Goal: Task Accomplishment & Management: Manage account settings

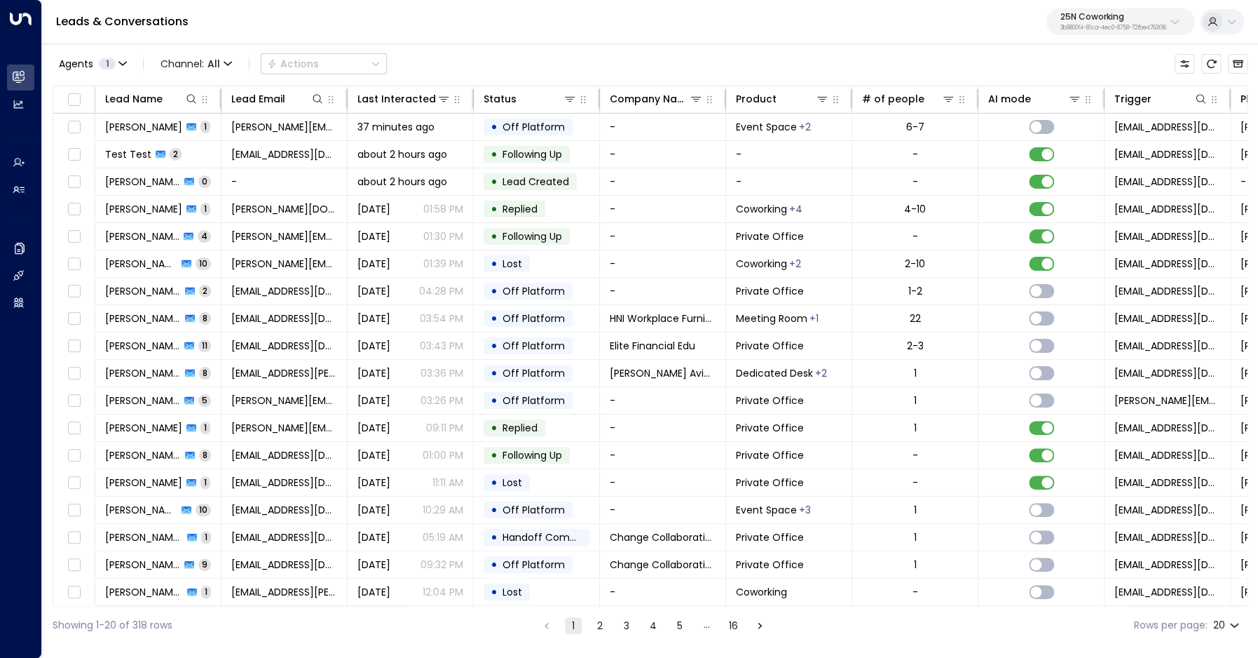
click at [1082, 19] on p "25N Coworking" at bounding box center [1114, 17] width 106 height 8
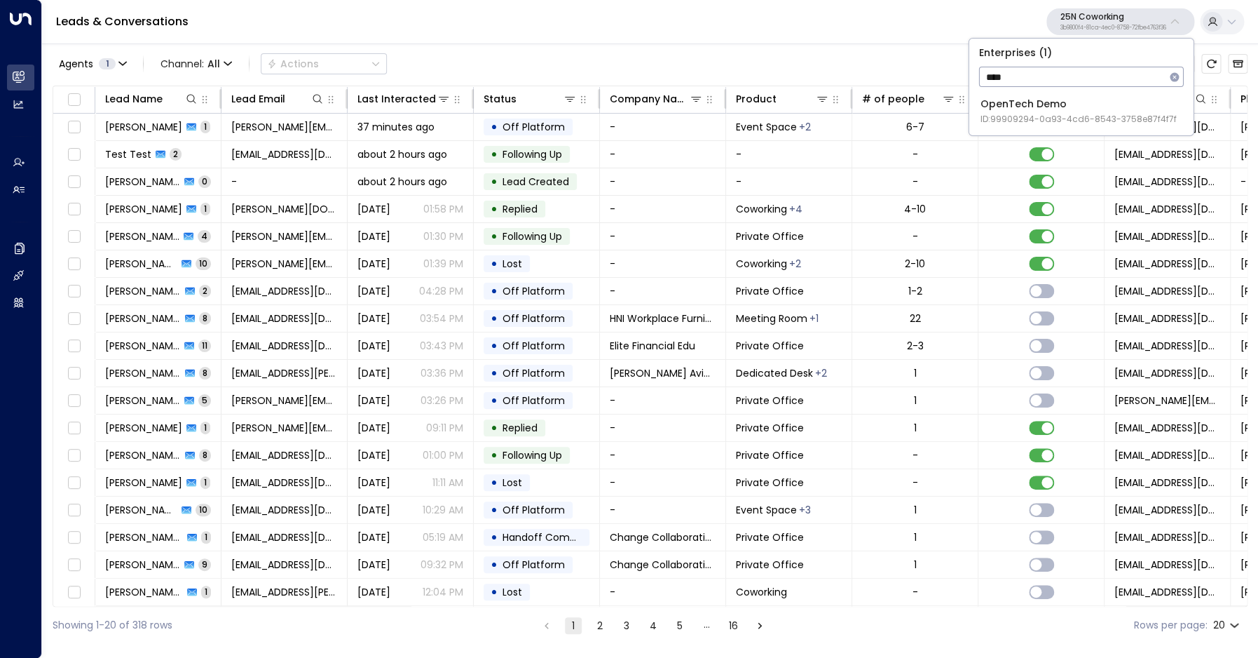
type input "****"
click at [1076, 109] on div "OpenTech Demo ID: 99909294-0a93-4cd6-8543-3758e87f4f7f" at bounding box center [1079, 111] width 196 height 29
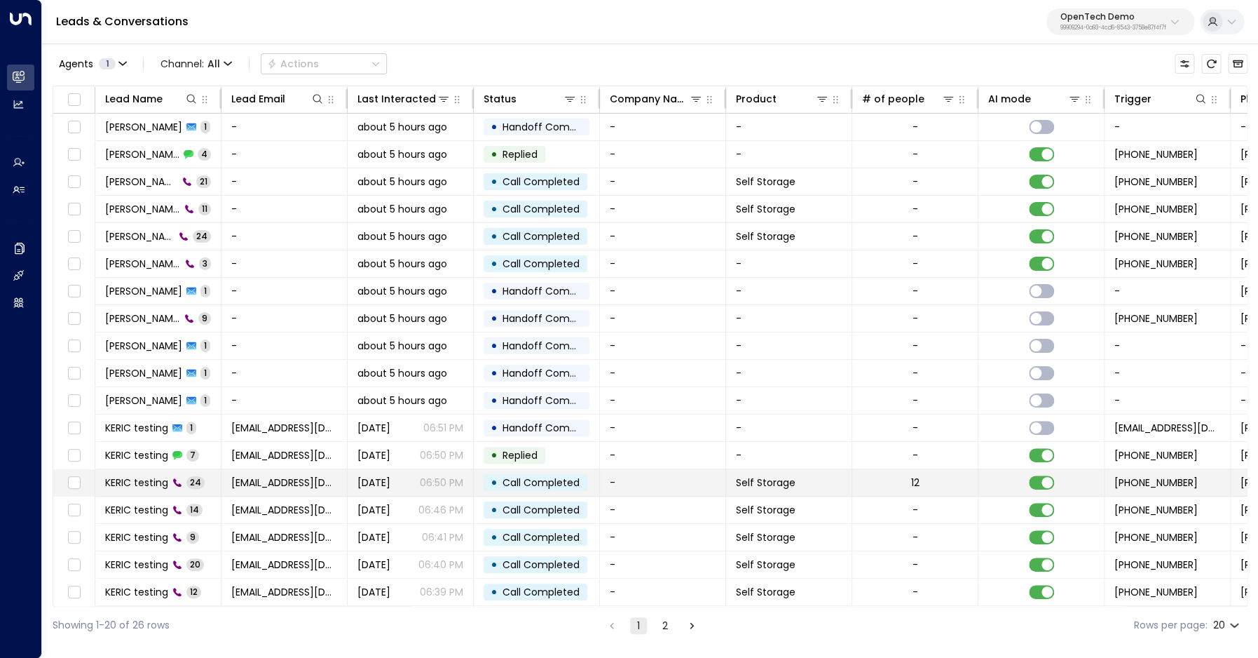
click at [151, 477] on span "KERIC testing" at bounding box center [136, 482] width 63 height 14
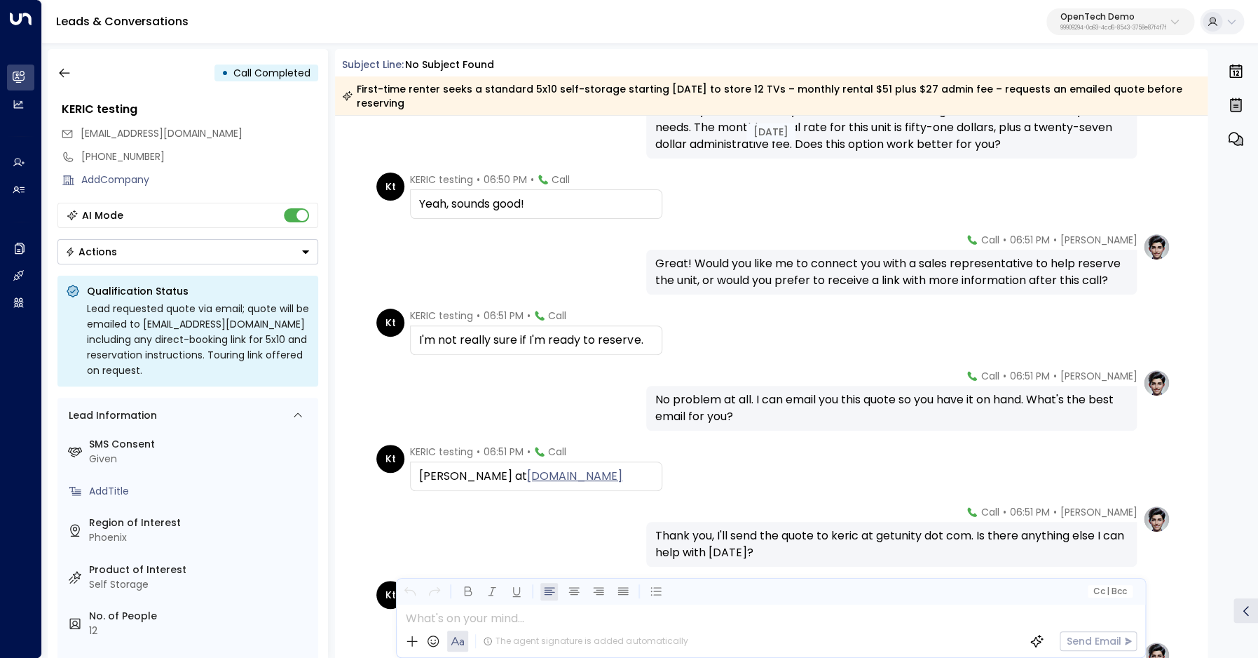
scroll to position [1159, 0]
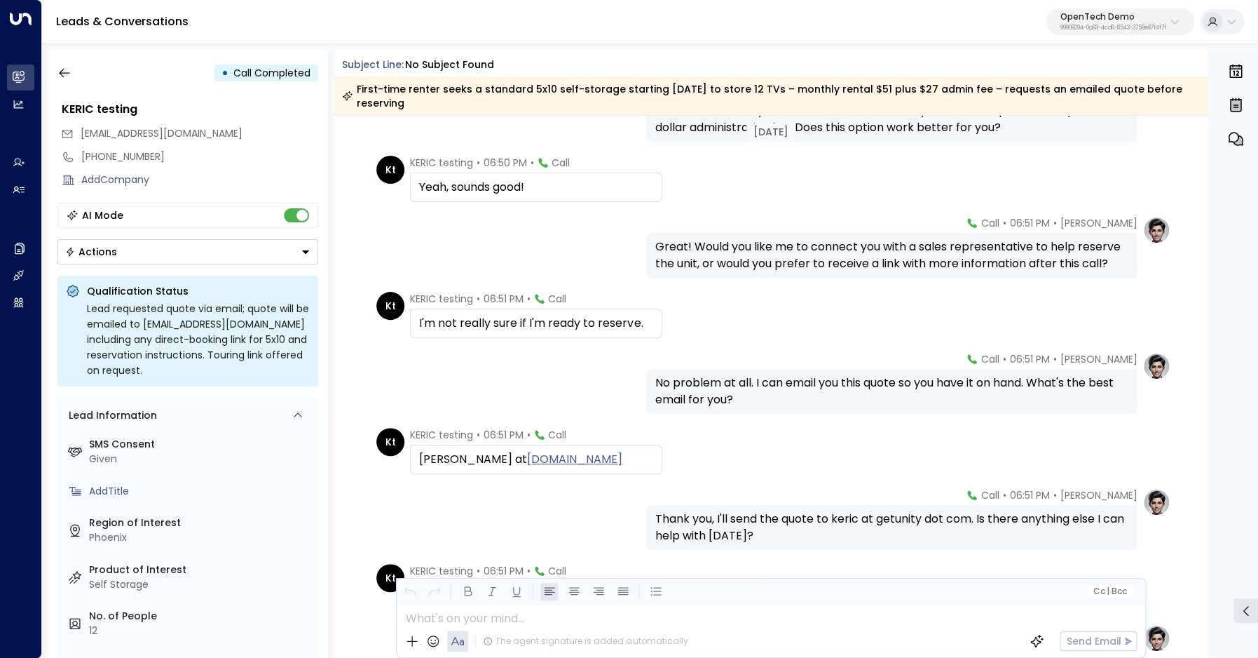
click at [432, 455] on div "KERIC, K-E-R-I-C at getunity.com" at bounding box center [536, 459] width 234 height 17
copy div "KERIC"
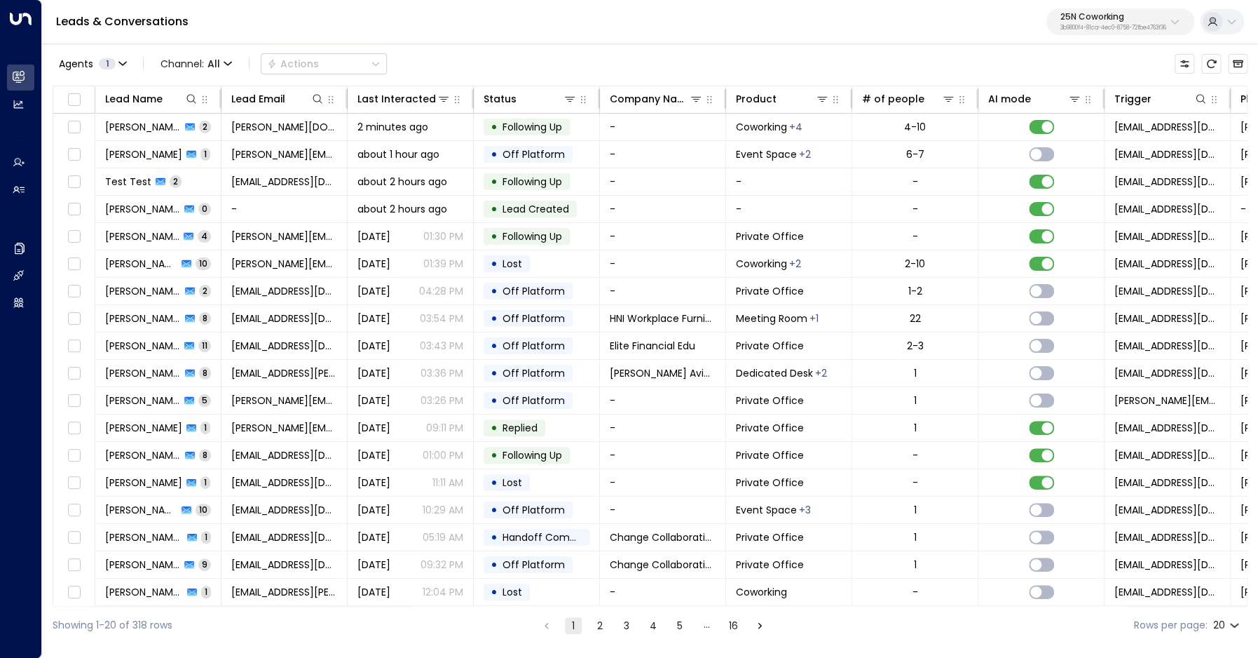
click at [1074, 31] on p "3b9800f4-81ca-4ec0-8758-72fbe4763f36" at bounding box center [1114, 28] width 106 height 6
type input "*"
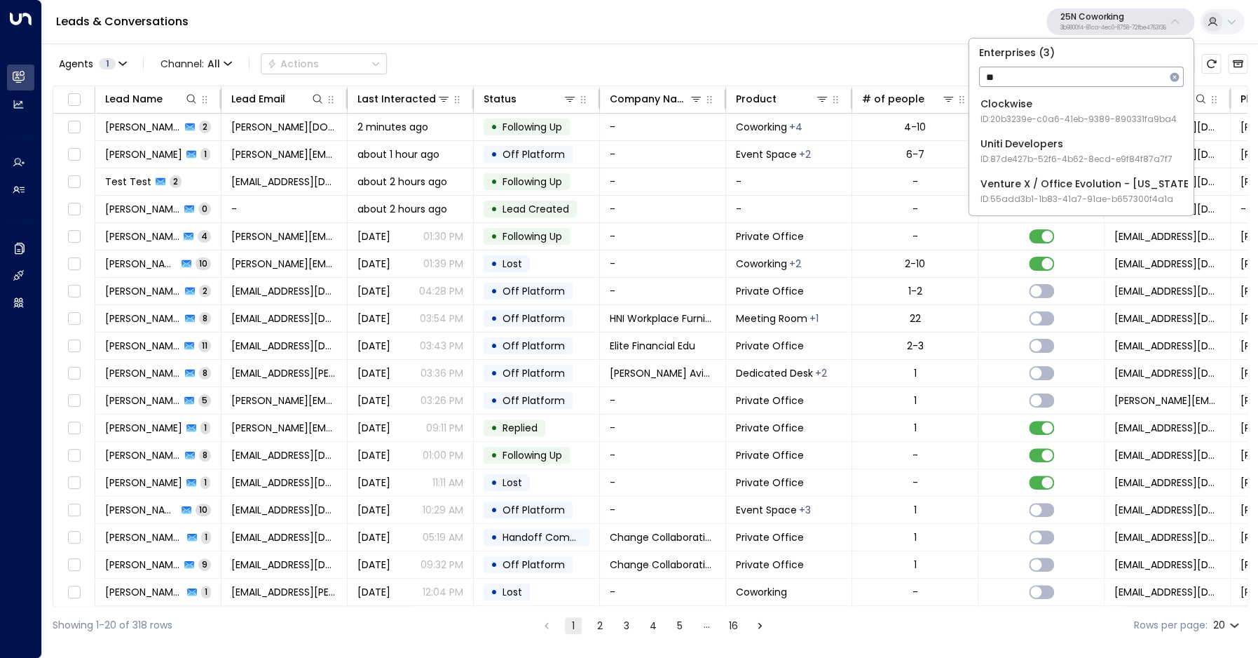
type input "*"
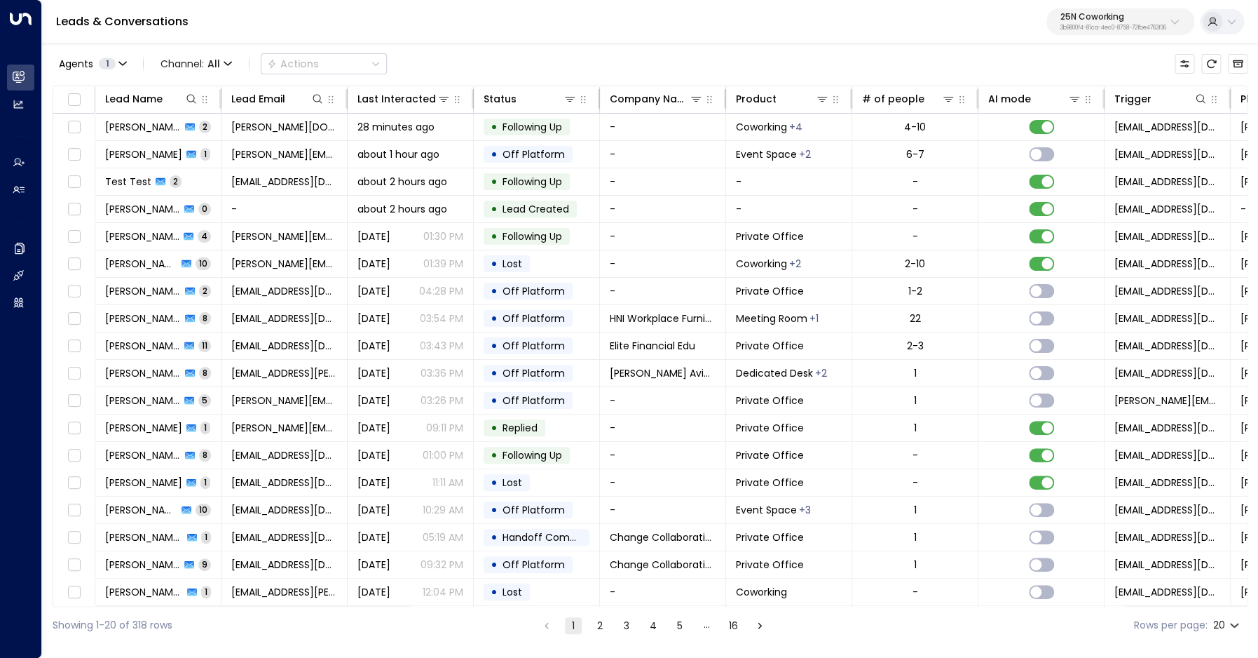
click at [1124, 20] on p "25N Coworking" at bounding box center [1114, 17] width 106 height 8
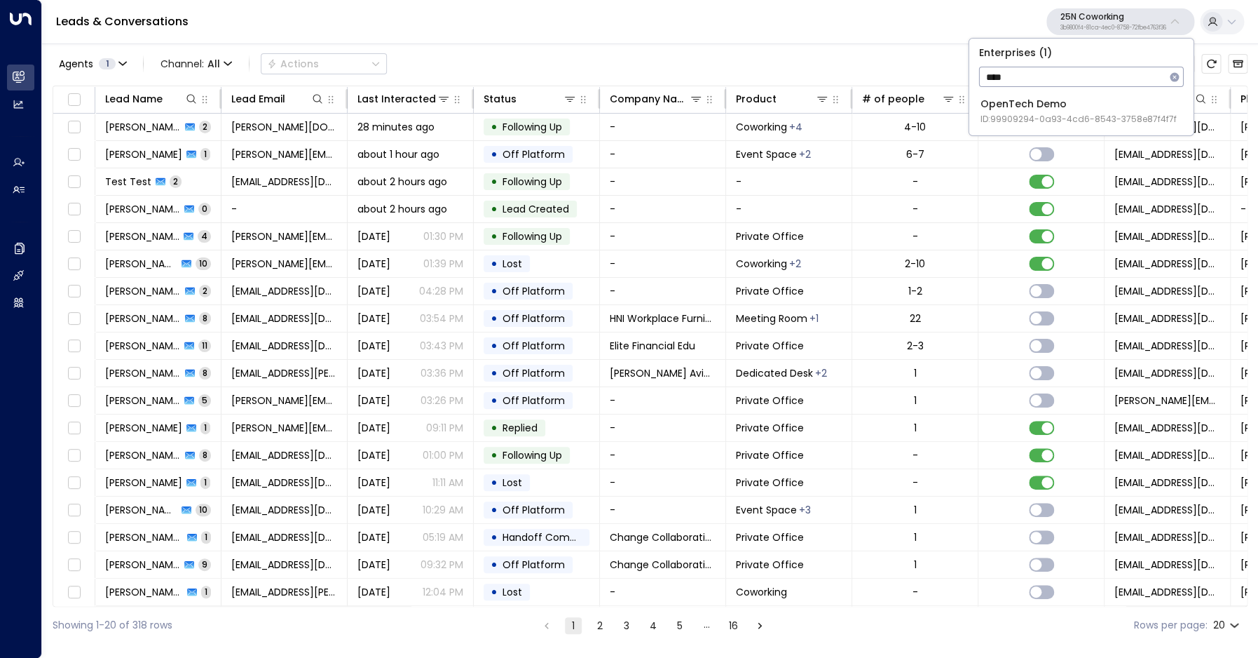
type input "****"
click at [1102, 106] on div "OpenTech Demo ID: 99909294-0a93-4cd6-8543-3758e87f4f7f" at bounding box center [1079, 111] width 196 height 29
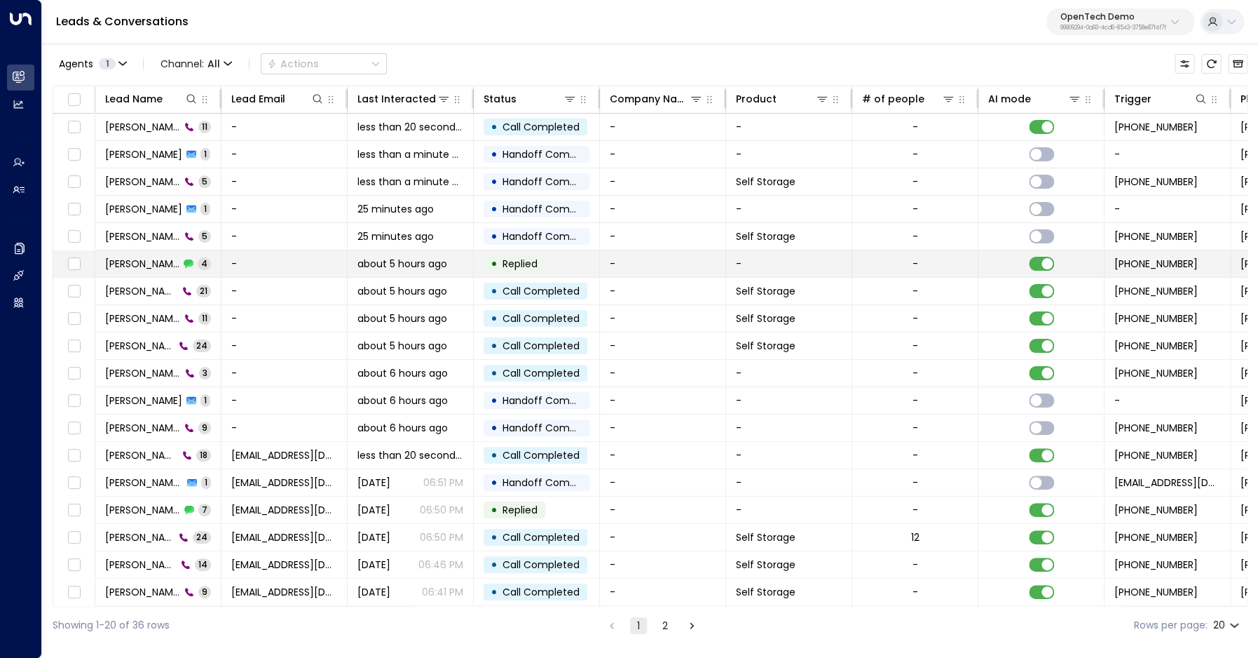
click at [156, 275] on td "James Smith 4" at bounding box center [158, 263] width 126 height 27
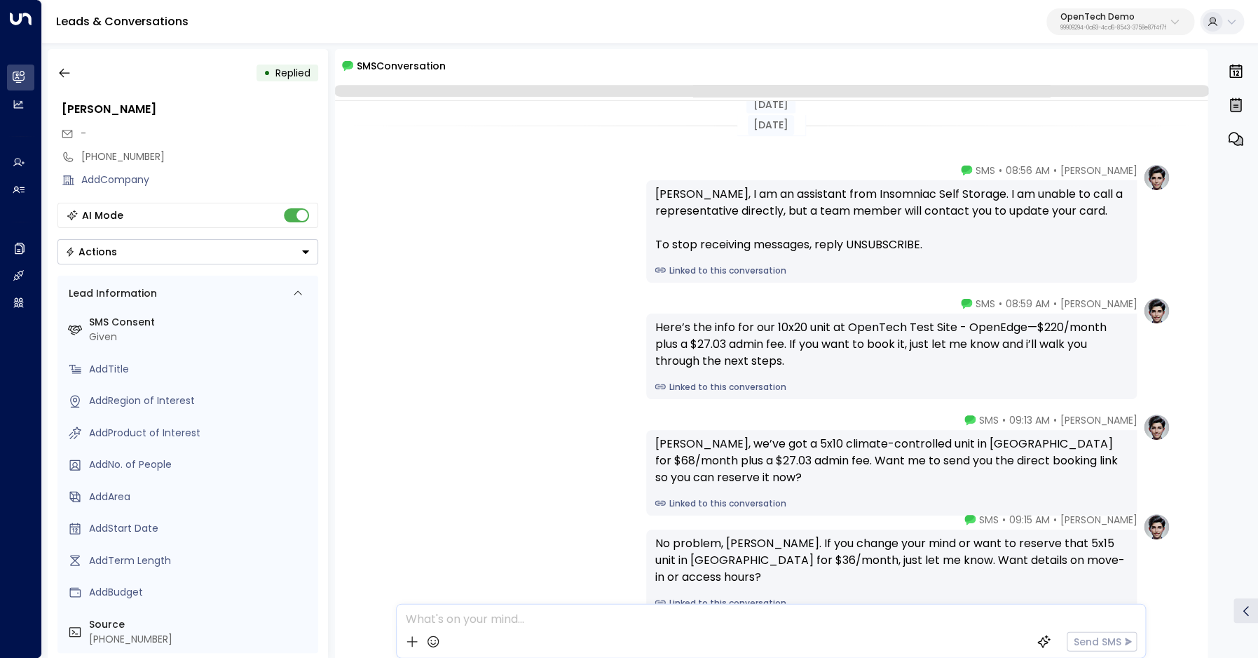
scroll to position [81, 0]
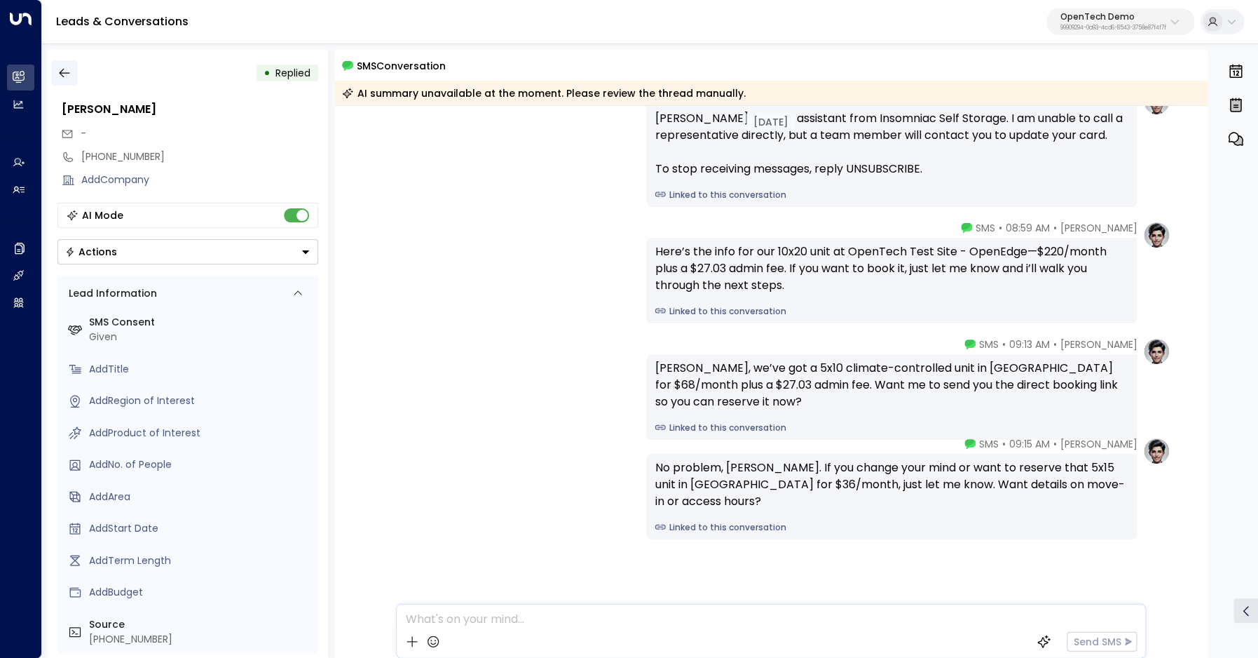
click at [69, 76] on icon "button" at bounding box center [64, 73] width 14 height 14
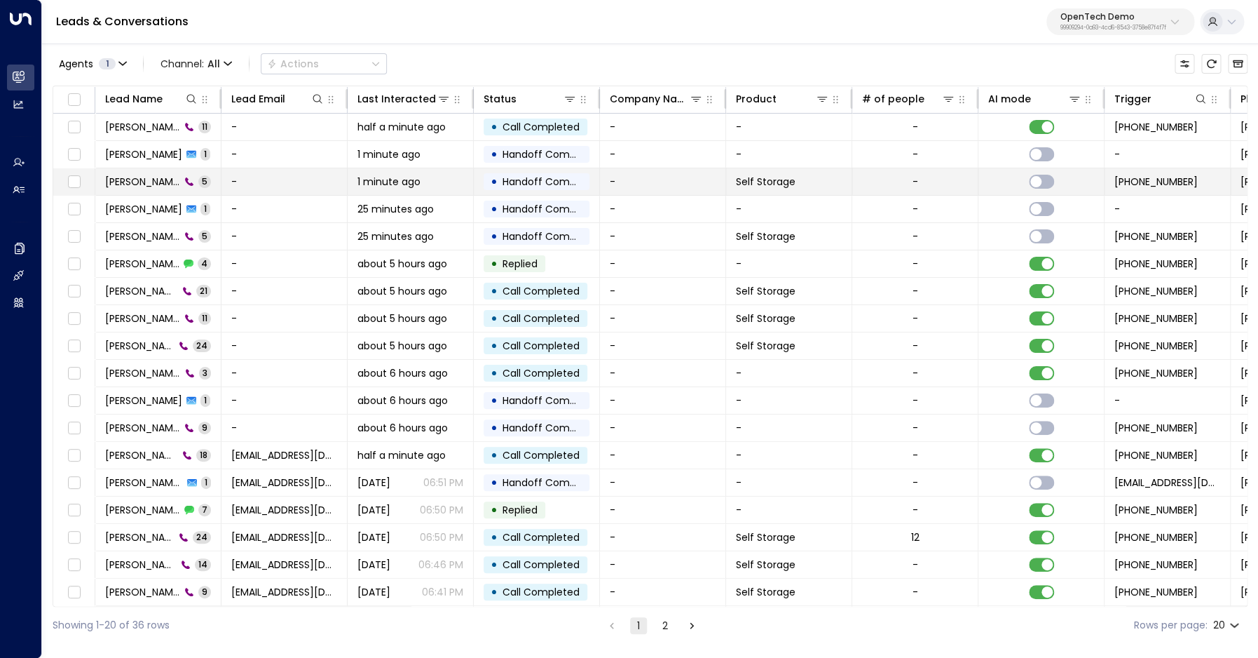
click at [142, 182] on span "James Smith" at bounding box center [142, 182] width 75 height 14
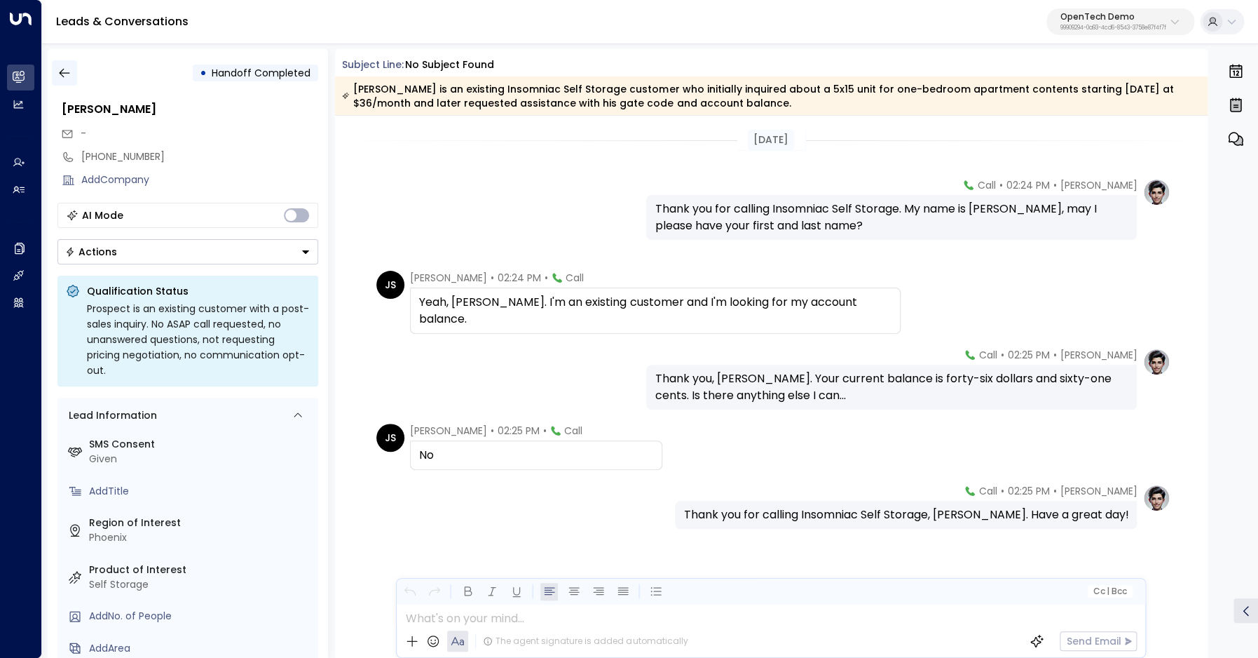
click at [67, 71] on icon "button" at bounding box center [64, 73] width 14 height 14
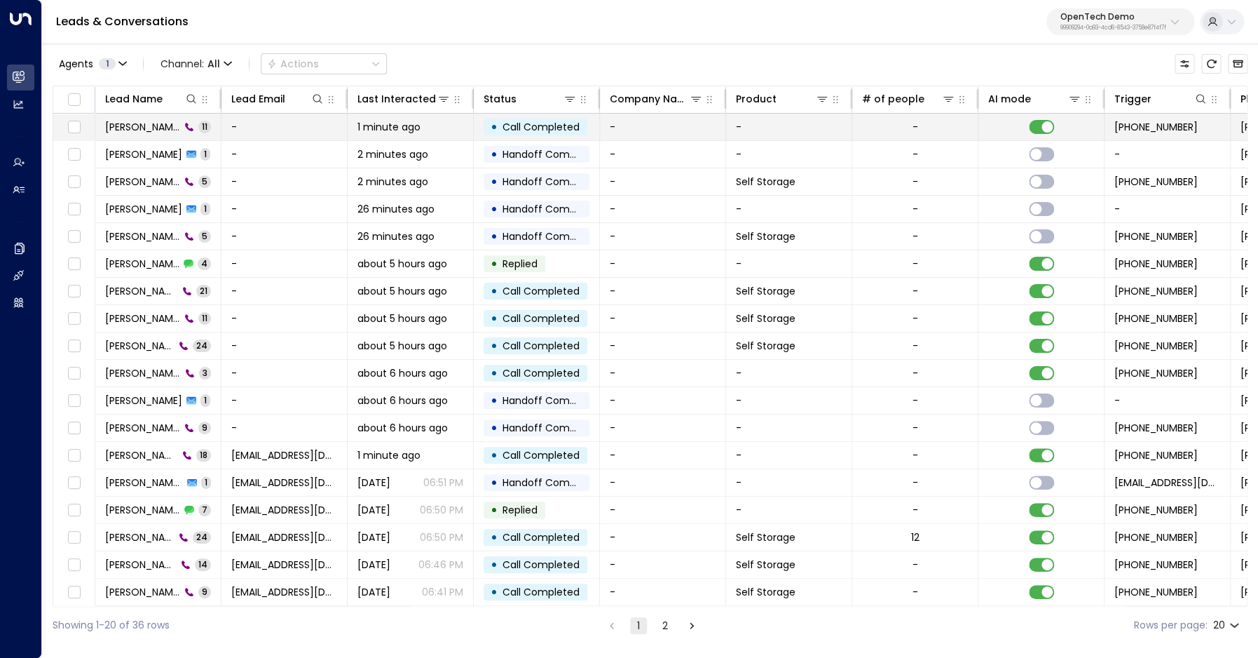
click at [129, 126] on span "[PERSON_NAME]" at bounding box center [142, 127] width 75 height 14
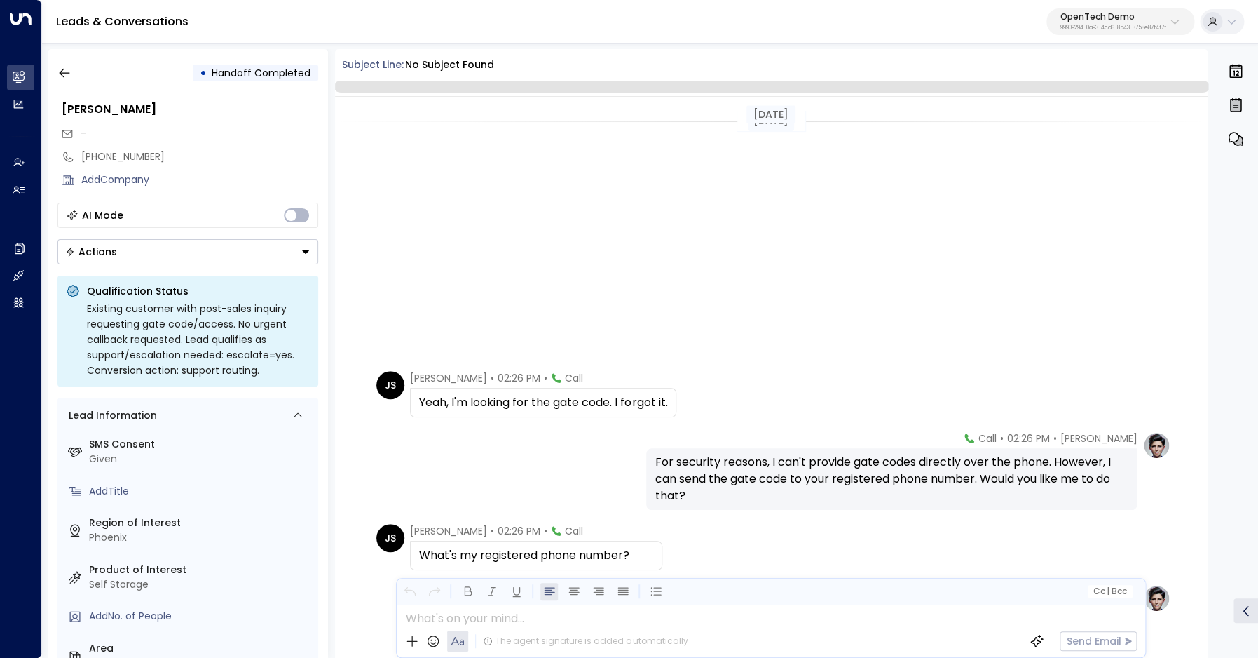
scroll to position [383, 0]
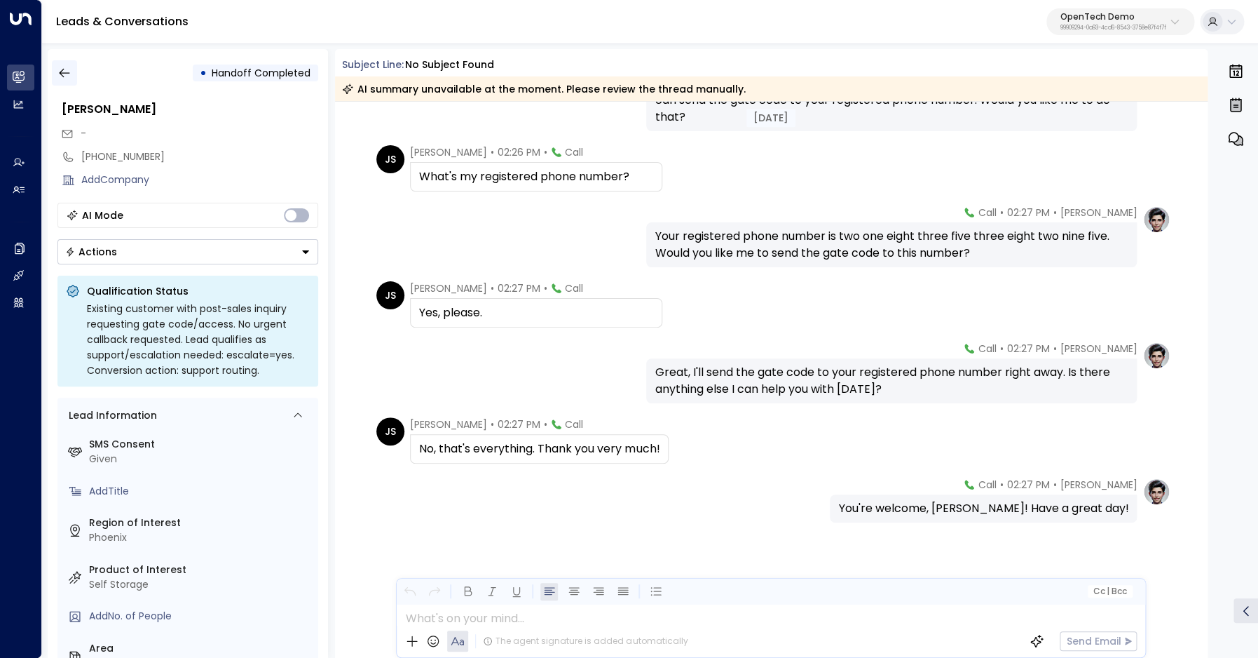
click at [65, 71] on icon "button" at bounding box center [64, 73] width 14 height 14
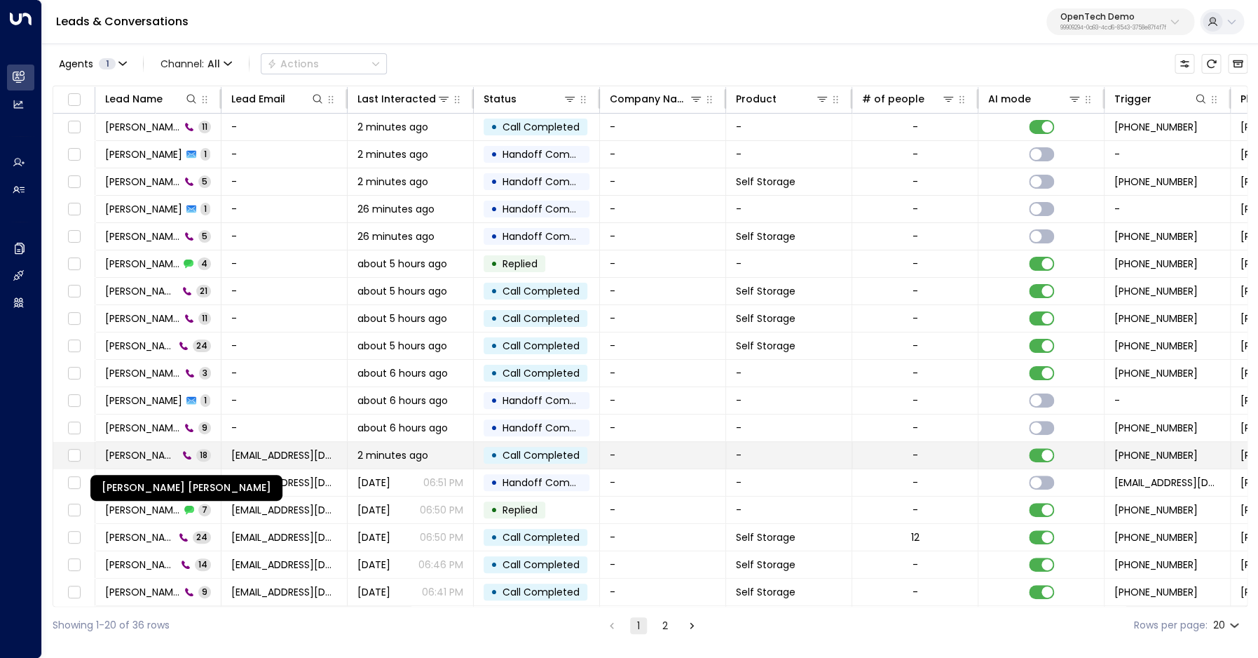
click at [148, 460] on span "Carrick Knowles" at bounding box center [141, 455] width 73 height 14
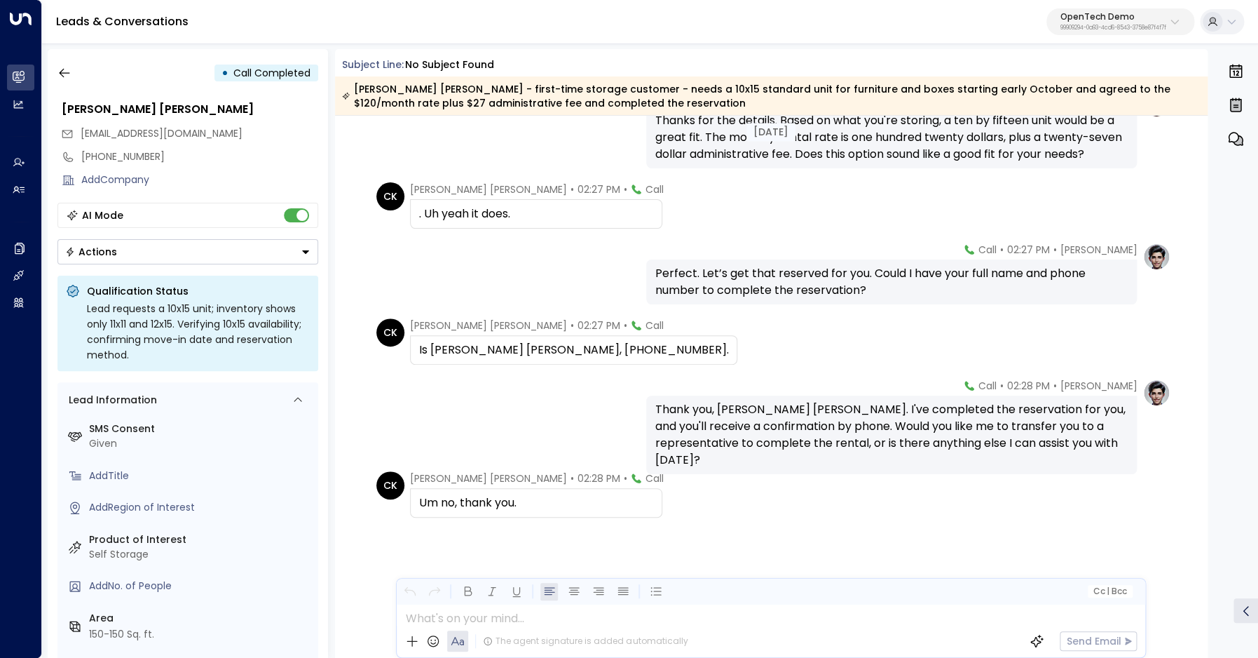
scroll to position [904, 0]
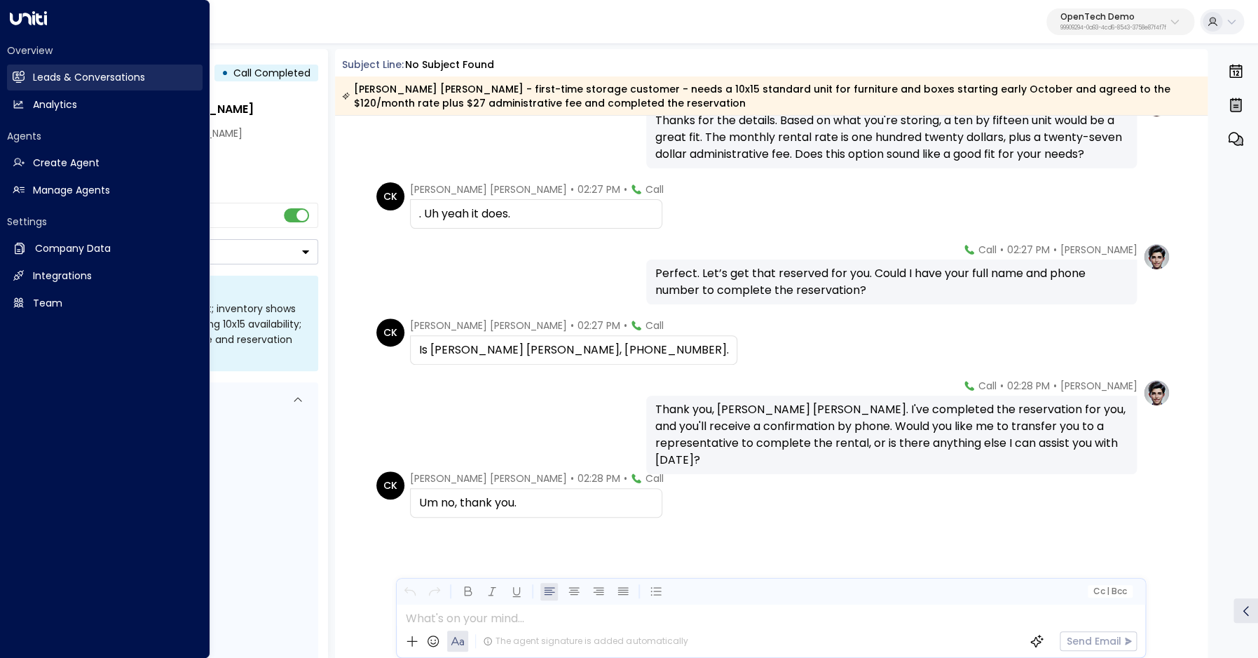
click at [9, 79] on link "Leads & Conversations Leads & Conversations" at bounding box center [105, 77] width 196 height 26
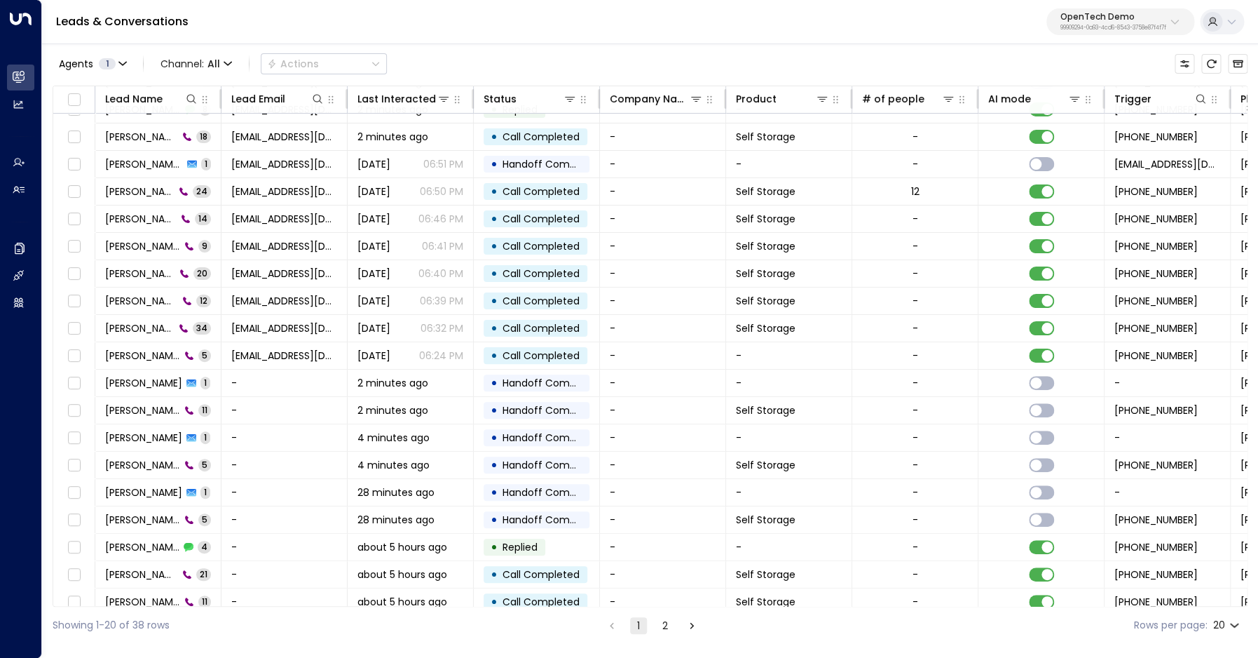
scroll to position [55, 0]
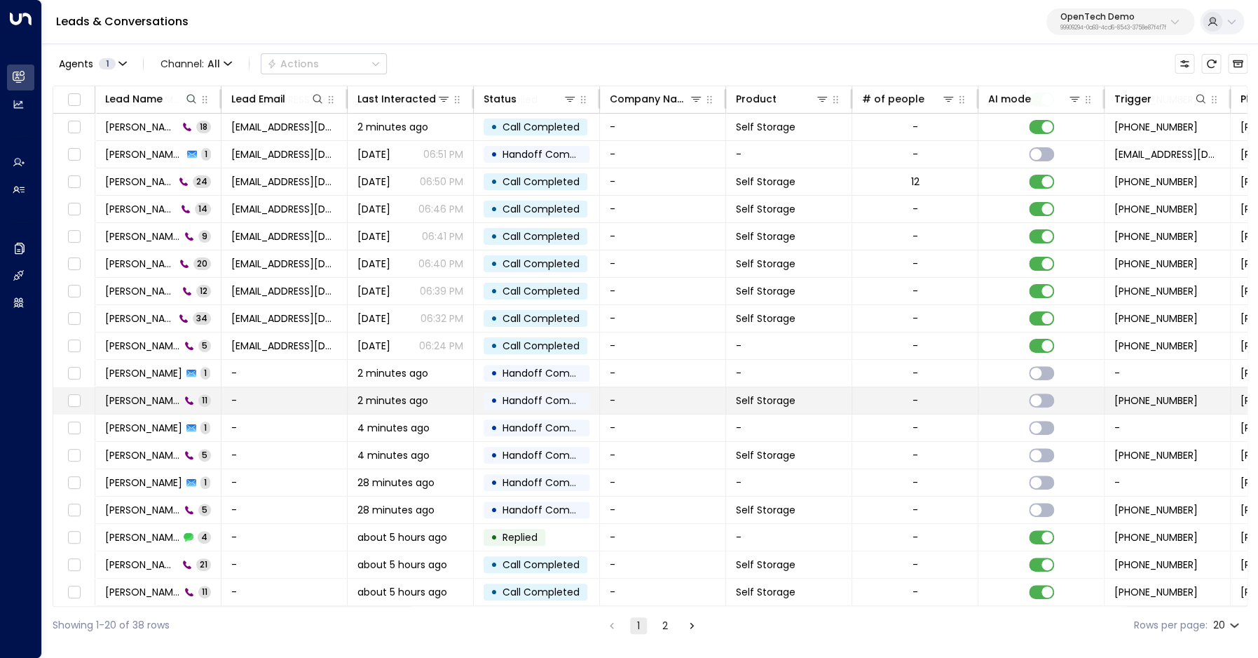
click at [147, 396] on span "James Smith" at bounding box center [142, 400] width 75 height 14
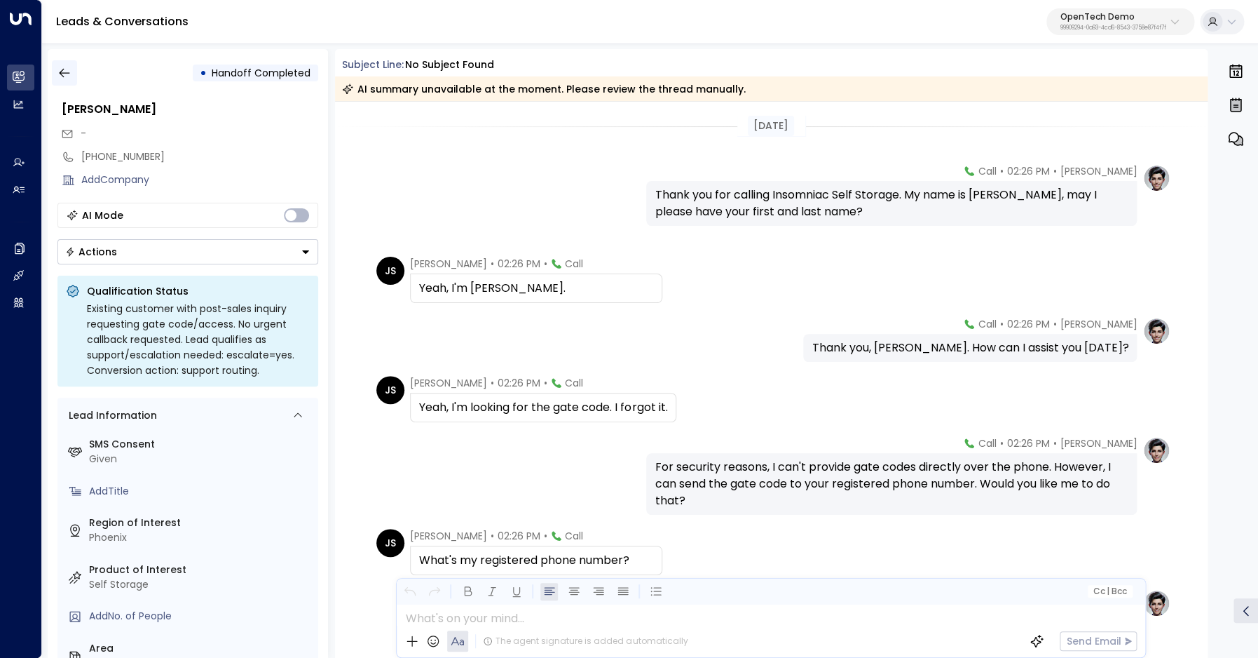
click at [67, 75] on icon "button" at bounding box center [64, 73] width 14 height 14
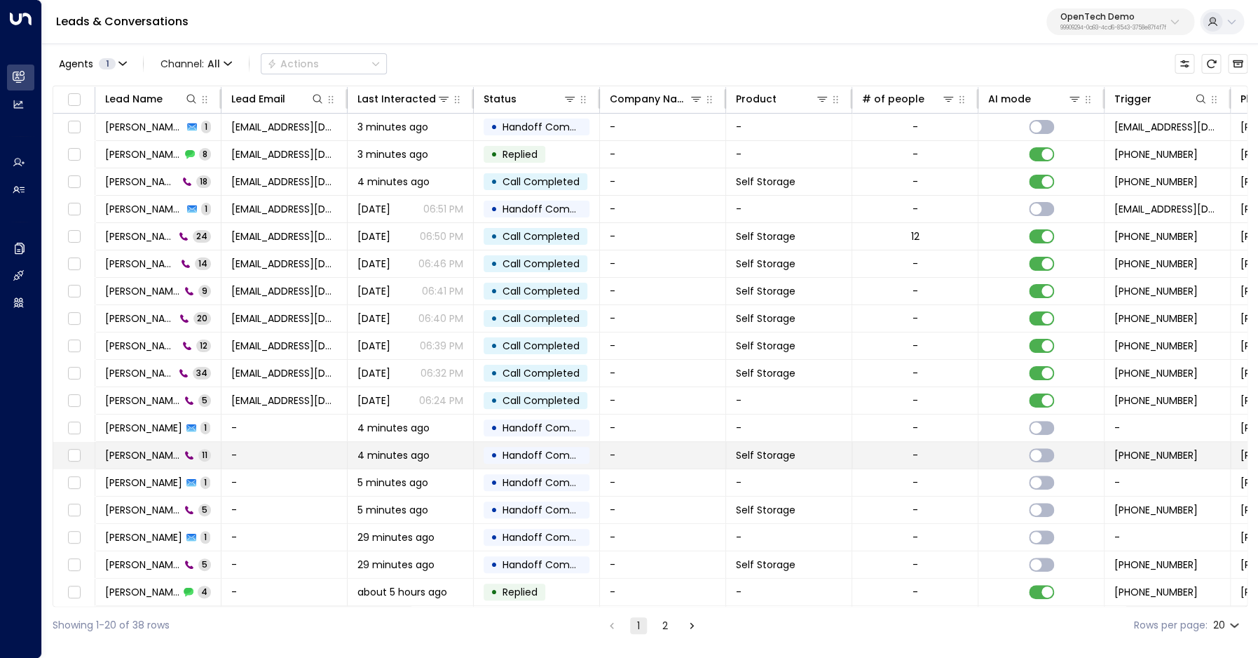
scroll to position [0, 2]
click at [155, 454] on span "James Smith" at bounding box center [140, 455] width 75 height 14
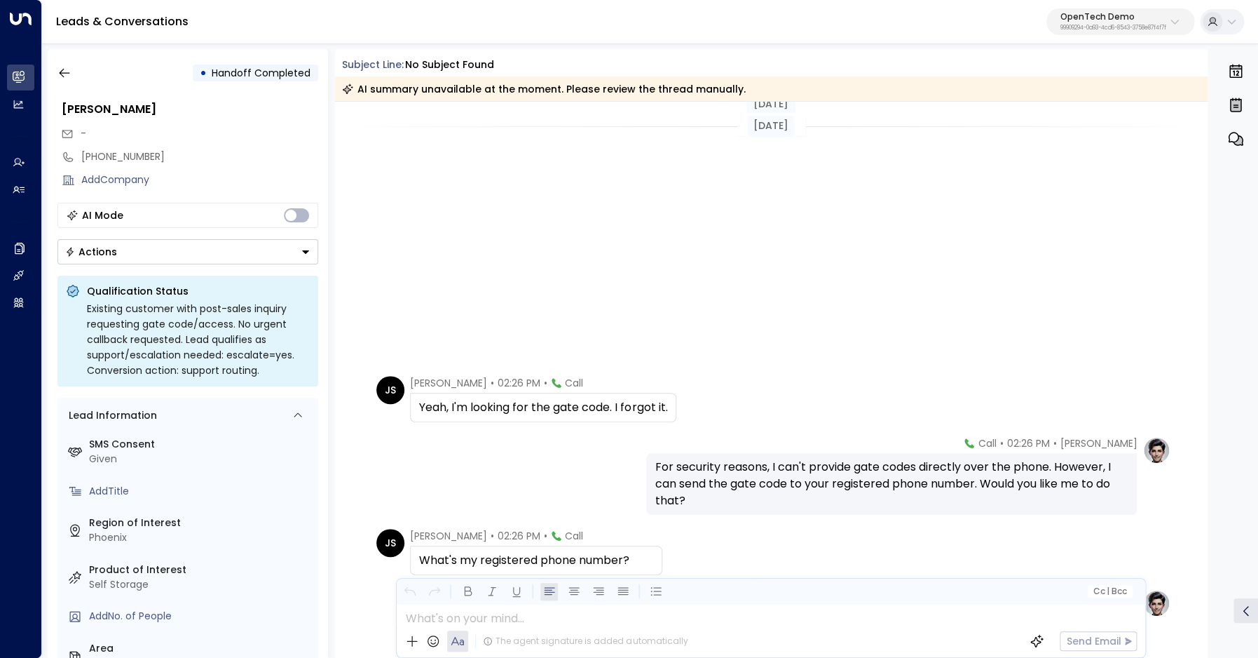
scroll to position [388, 0]
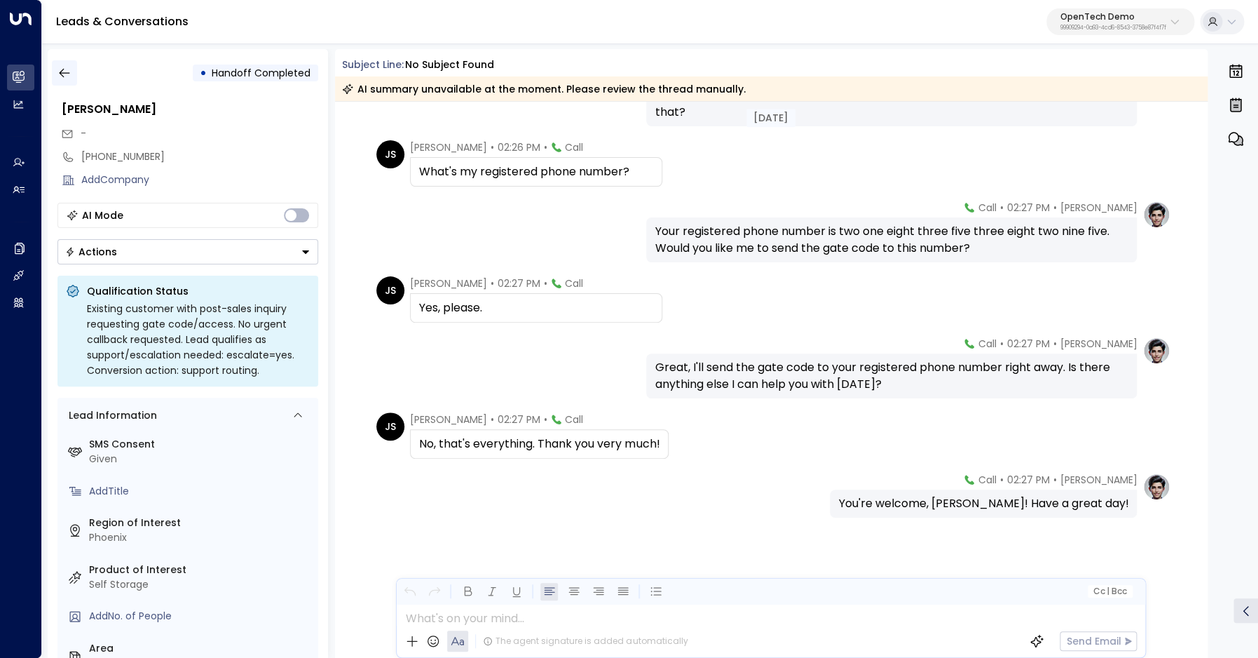
click at [69, 74] on icon "button" at bounding box center [64, 73] width 14 height 14
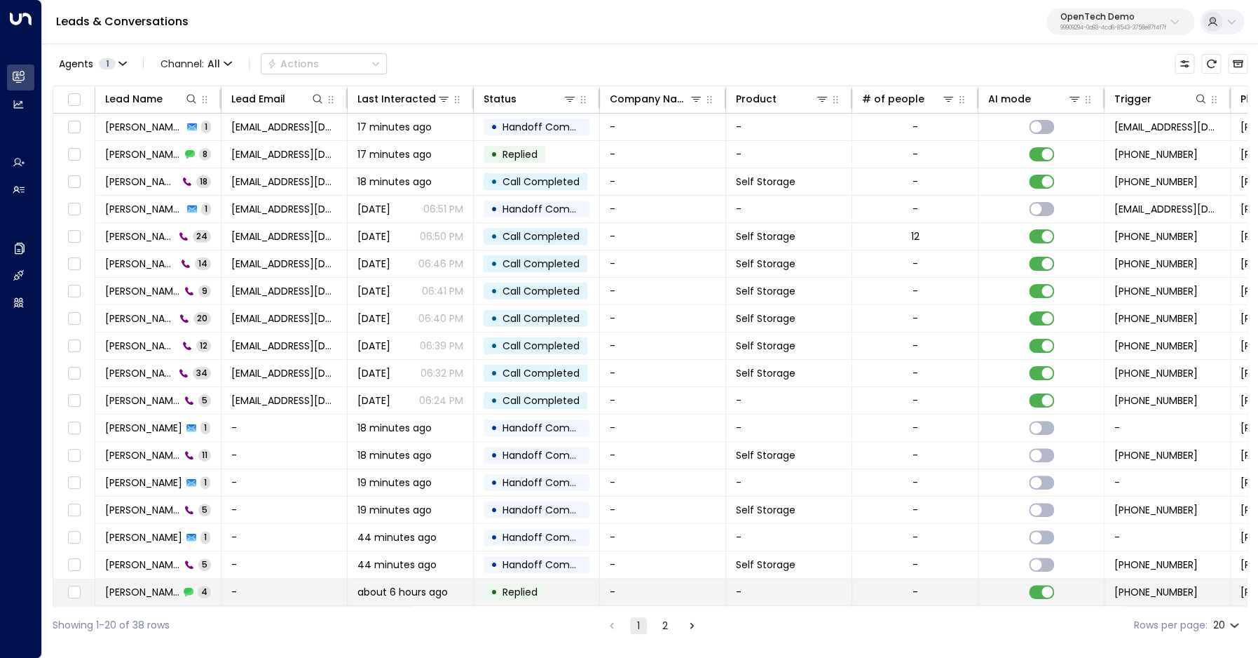
click at [149, 585] on td "James Smith 4" at bounding box center [158, 591] width 126 height 27
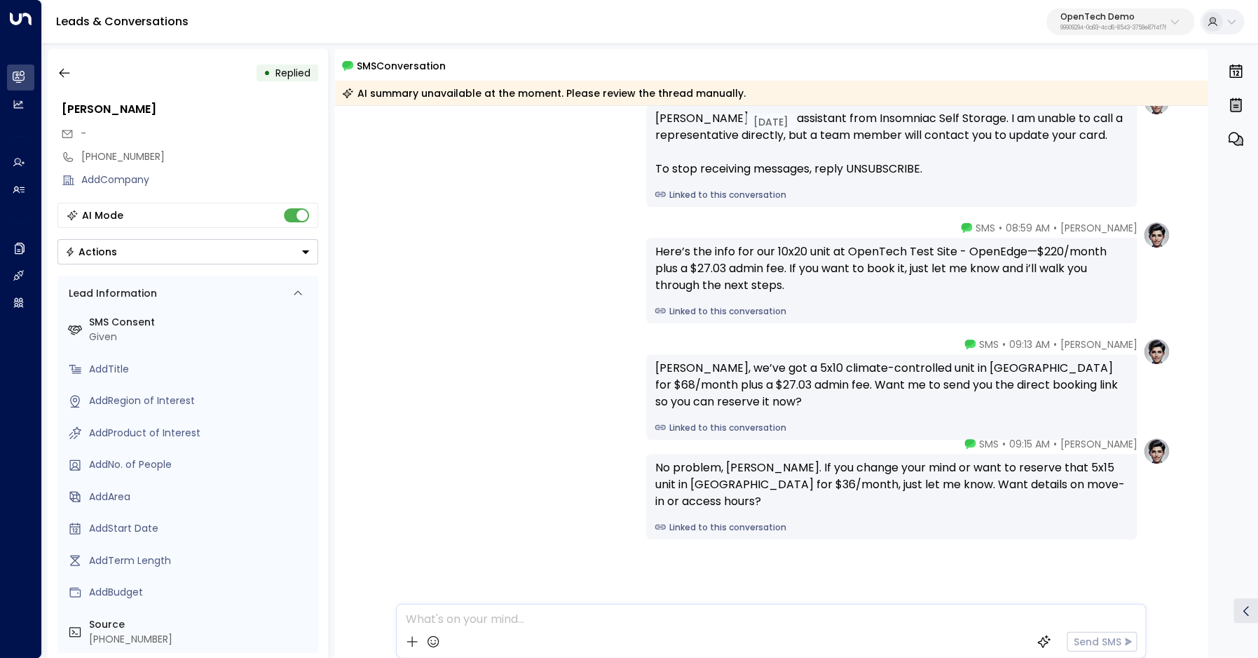
scroll to position [86, 0]
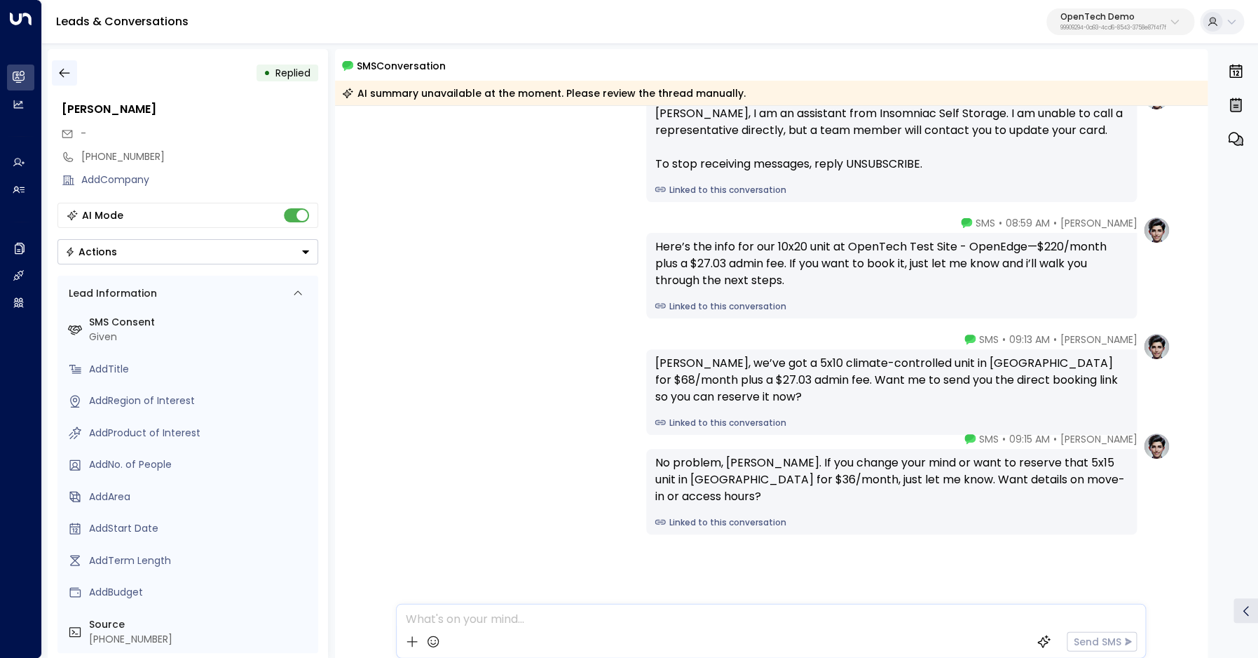
click at [66, 72] on icon "button" at bounding box center [64, 73] width 14 height 14
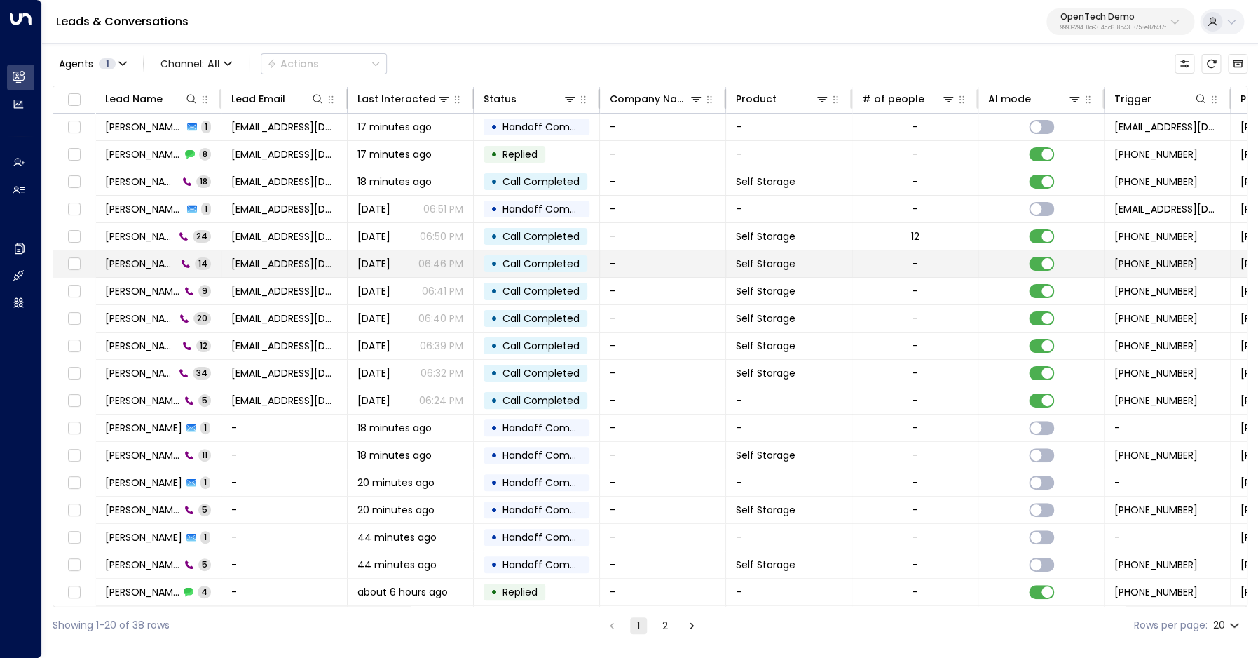
scroll to position [55, 0]
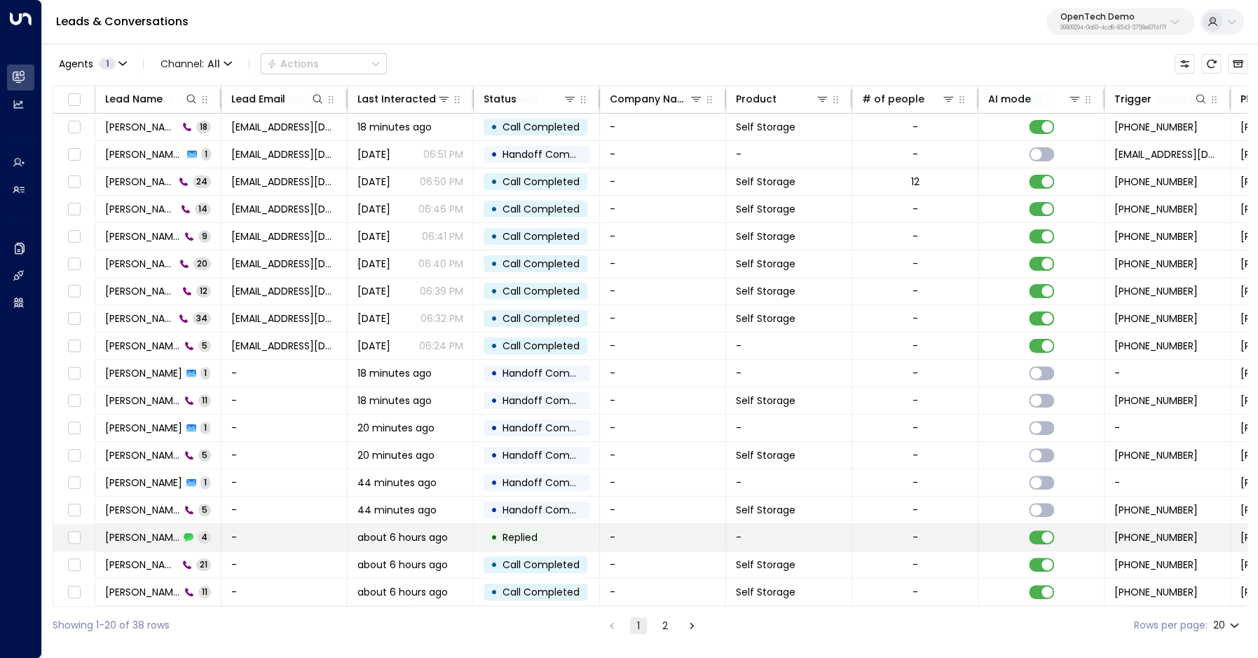
click at [150, 531] on span "[PERSON_NAME]" at bounding box center [142, 537] width 74 height 14
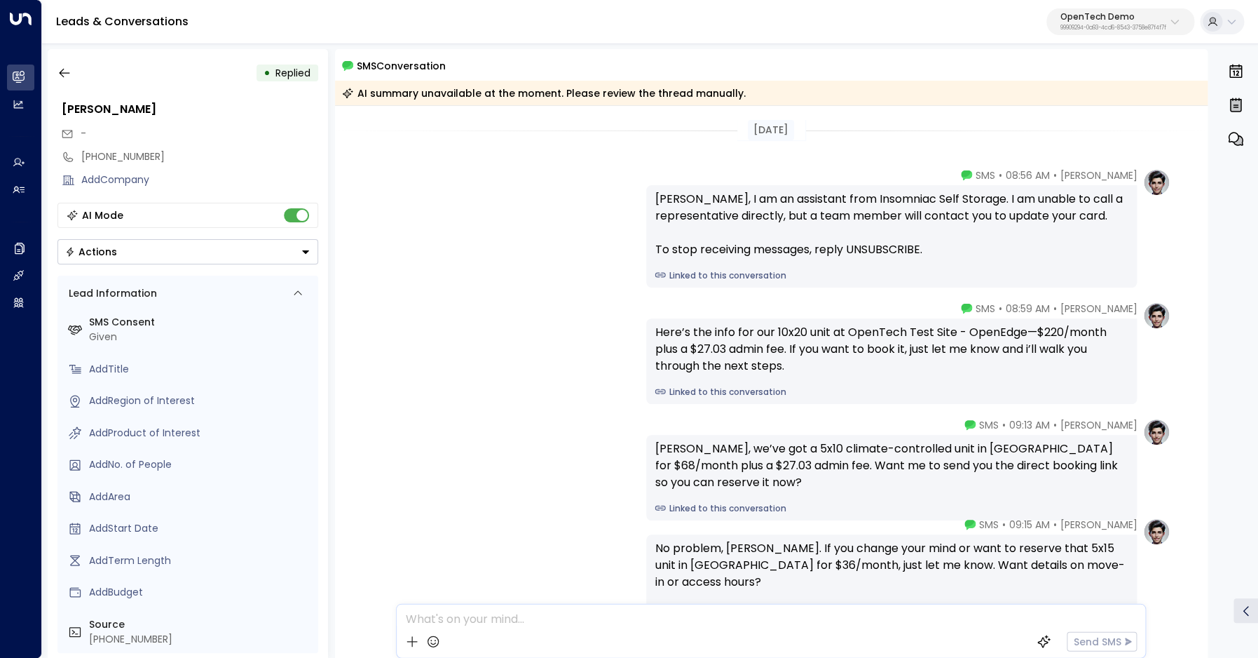
scroll to position [86, 0]
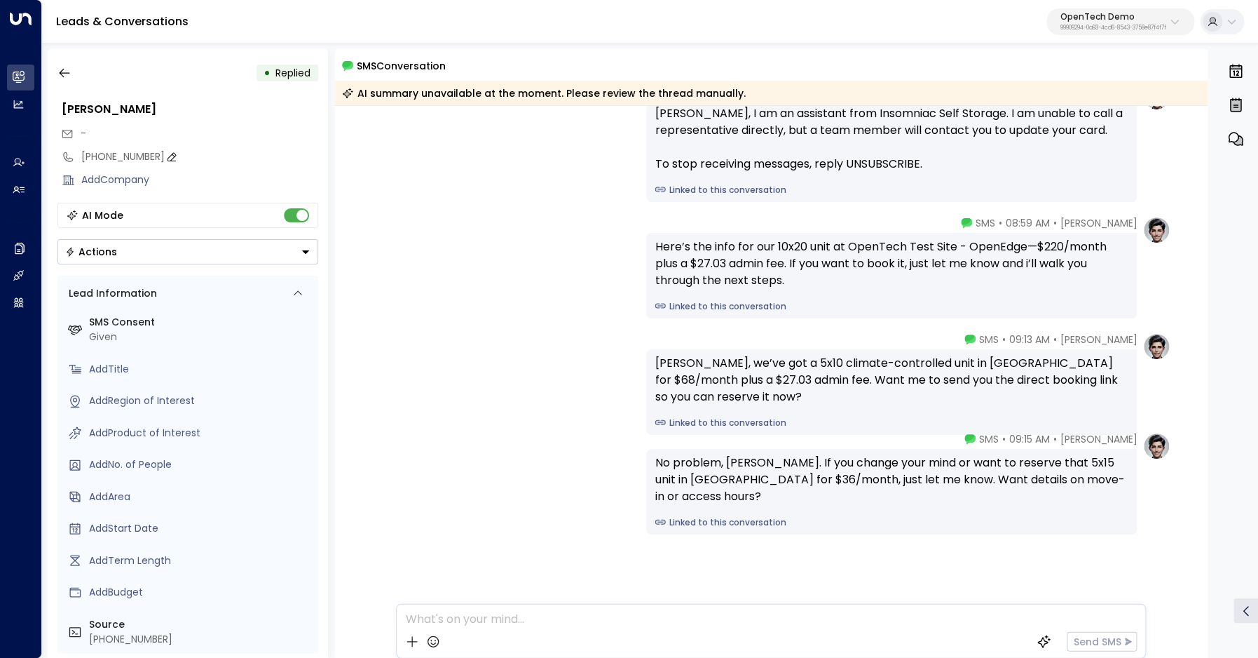
click at [114, 157] on div "[PHONE_NUMBER]" at bounding box center [199, 156] width 237 height 15
click at [114, 157] on input "**********" at bounding box center [197, 156] width 233 height 15
click at [68, 74] on icon "button" at bounding box center [64, 73] width 11 height 9
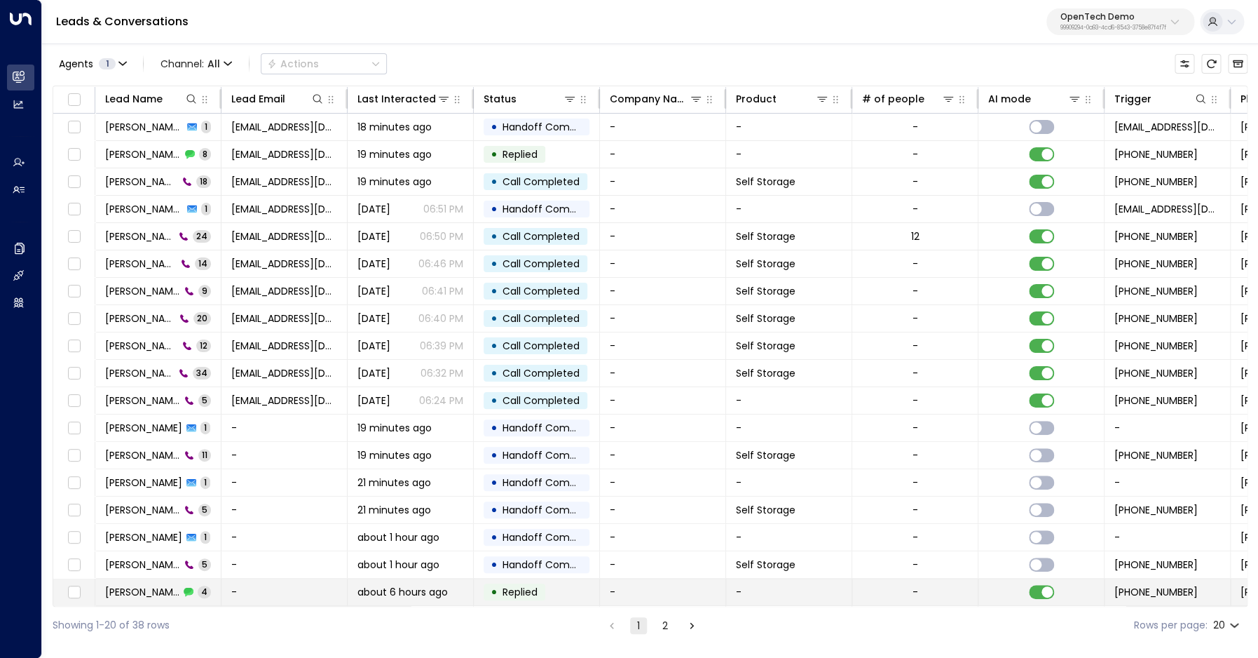
click at [139, 591] on span "[PERSON_NAME]" at bounding box center [142, 592] width 74 height 14
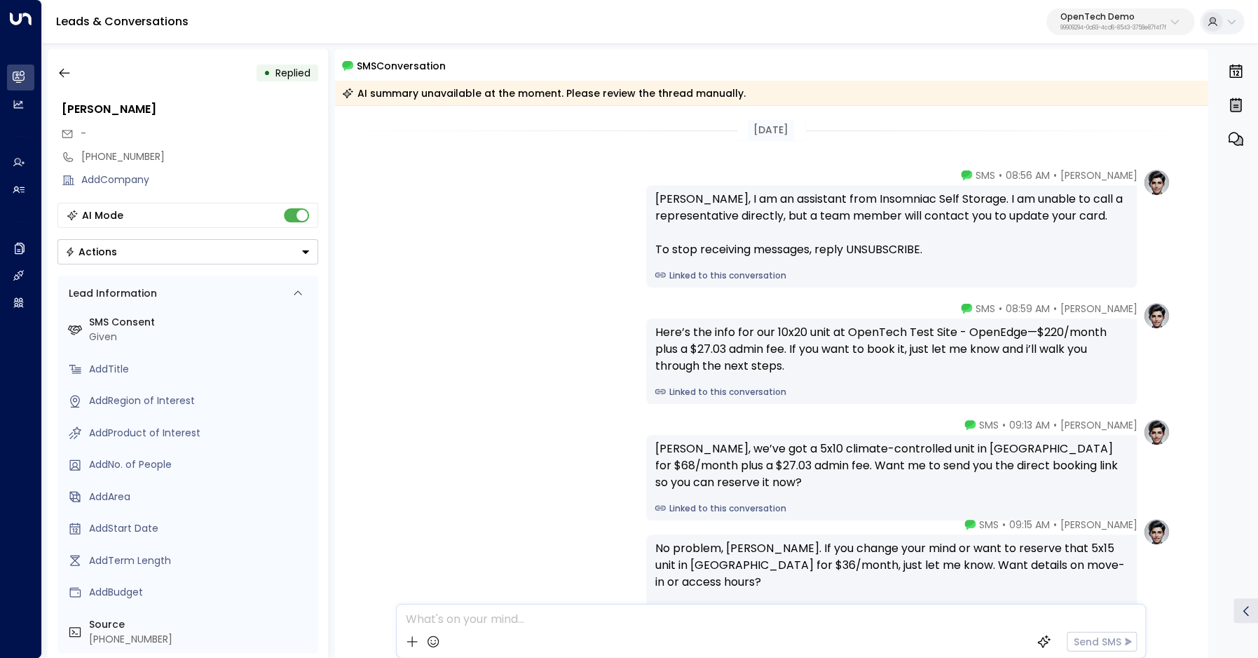
scroll to position [86, 0]
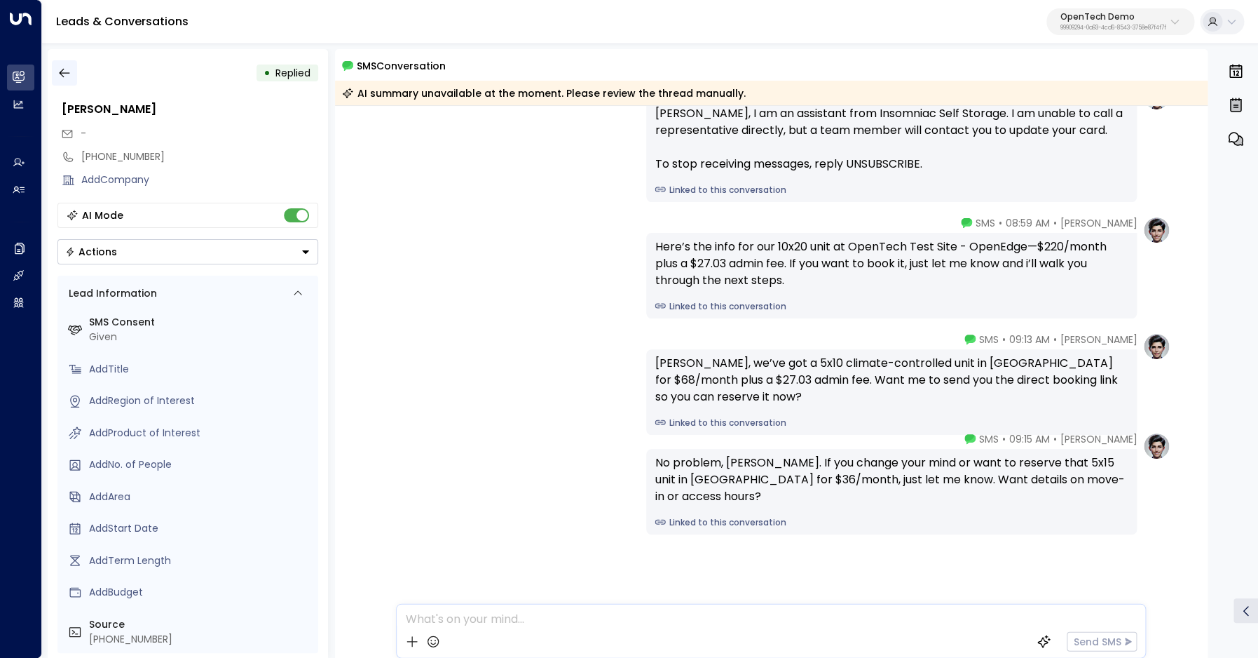
click at [69, 76] on icon "button" at bounding box center [64, 73] width 14 height 14
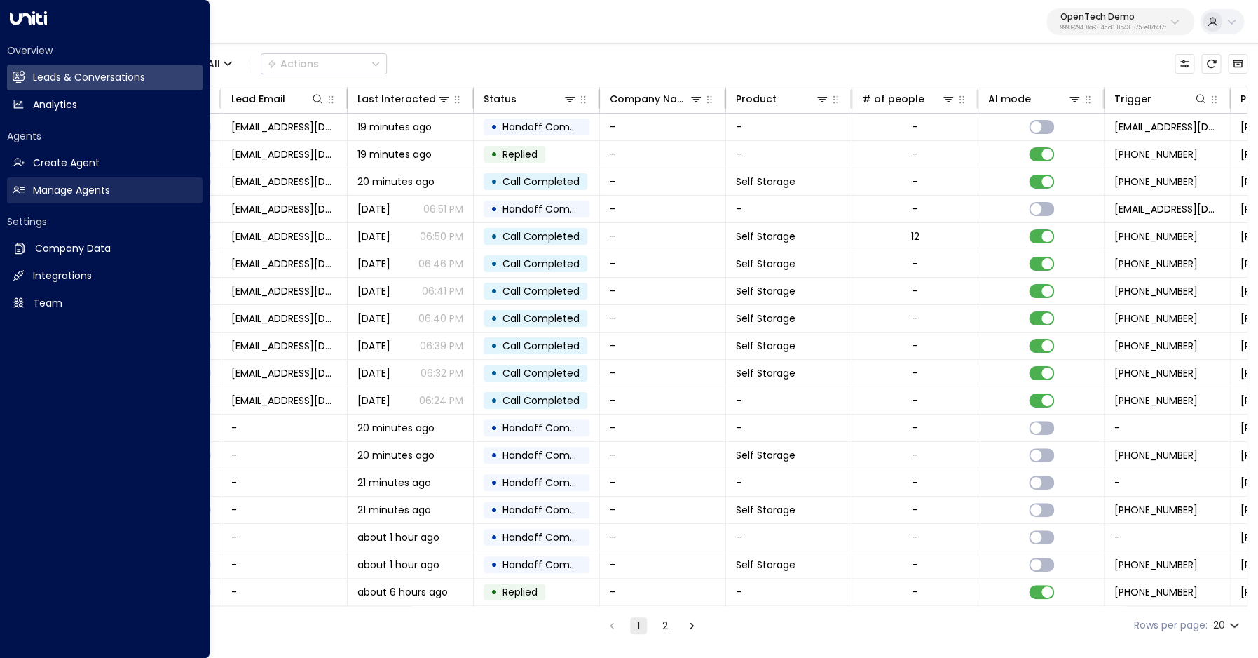
click at [71, 193] on h2 "Manage Agents" at bounding box center [71, 190] width 77 height 15
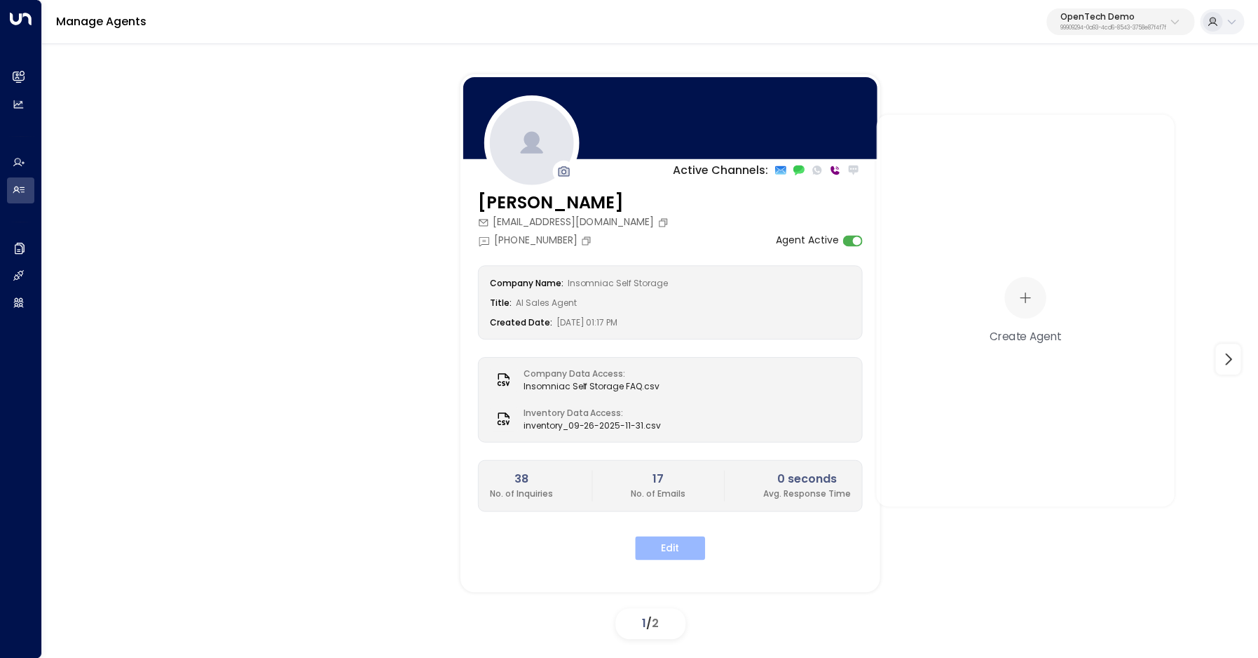
click at [671, 542] on button "Edit" at bounding box center [670, 548] width 70 height 24
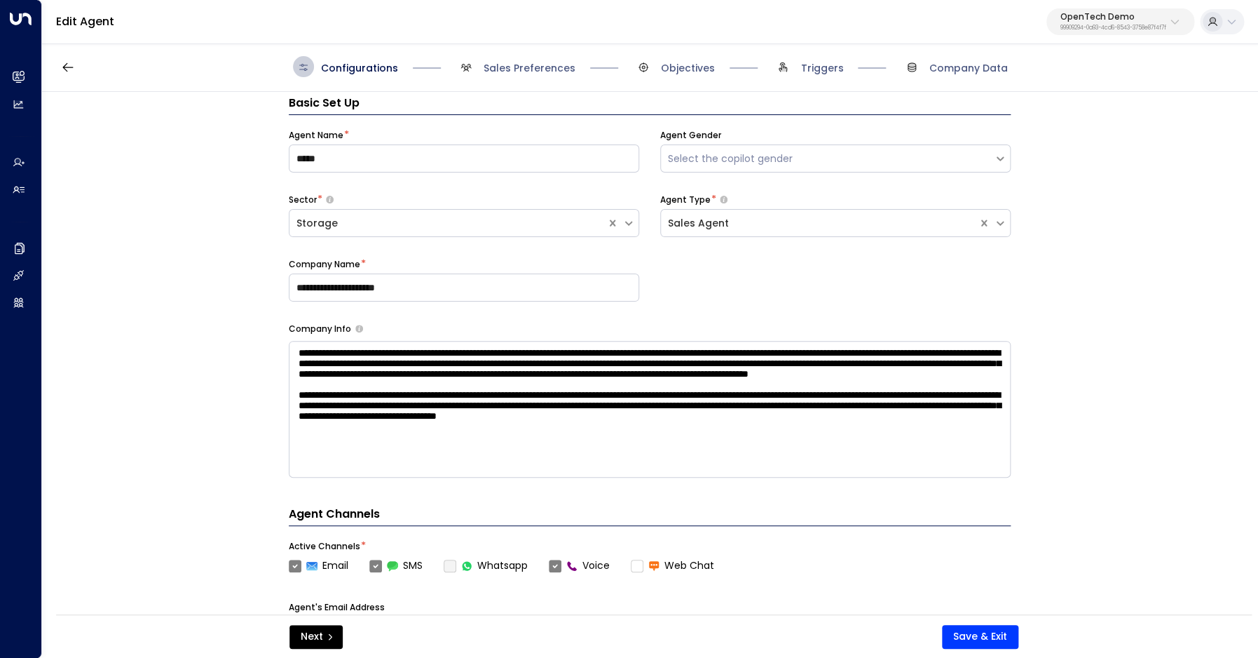
scroll to position [21, 0]
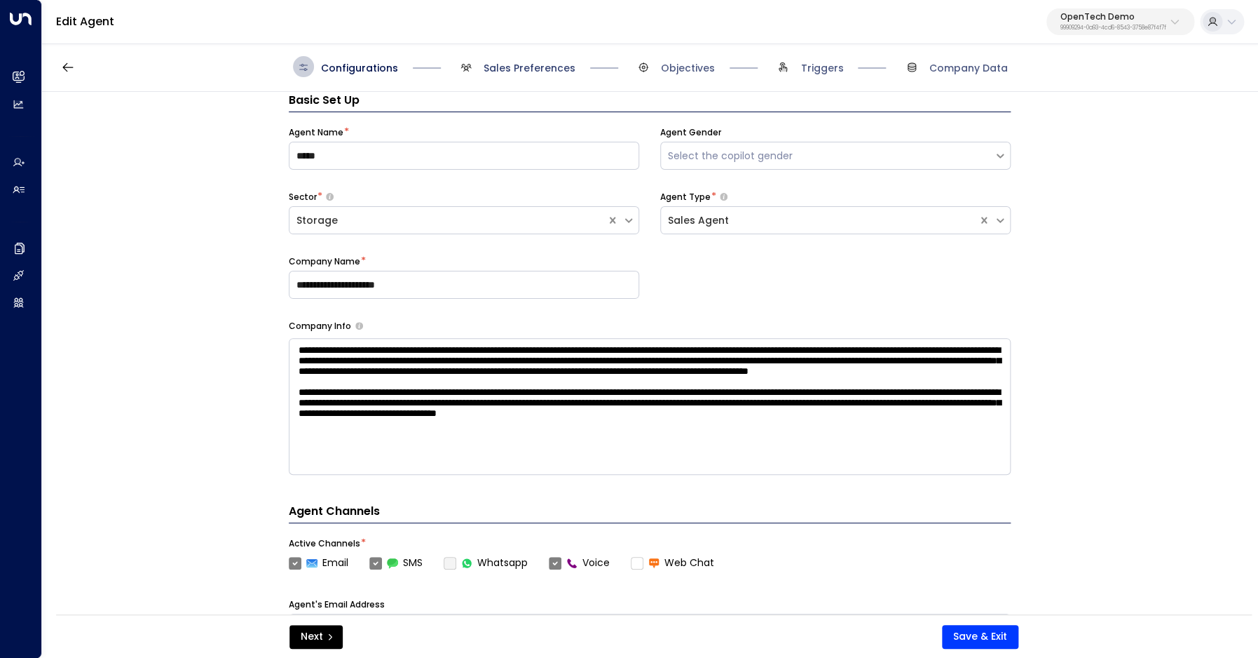
click at [517, 65] on span "Sales Preferences" at bounding box center [530, 68] width 92 height 14
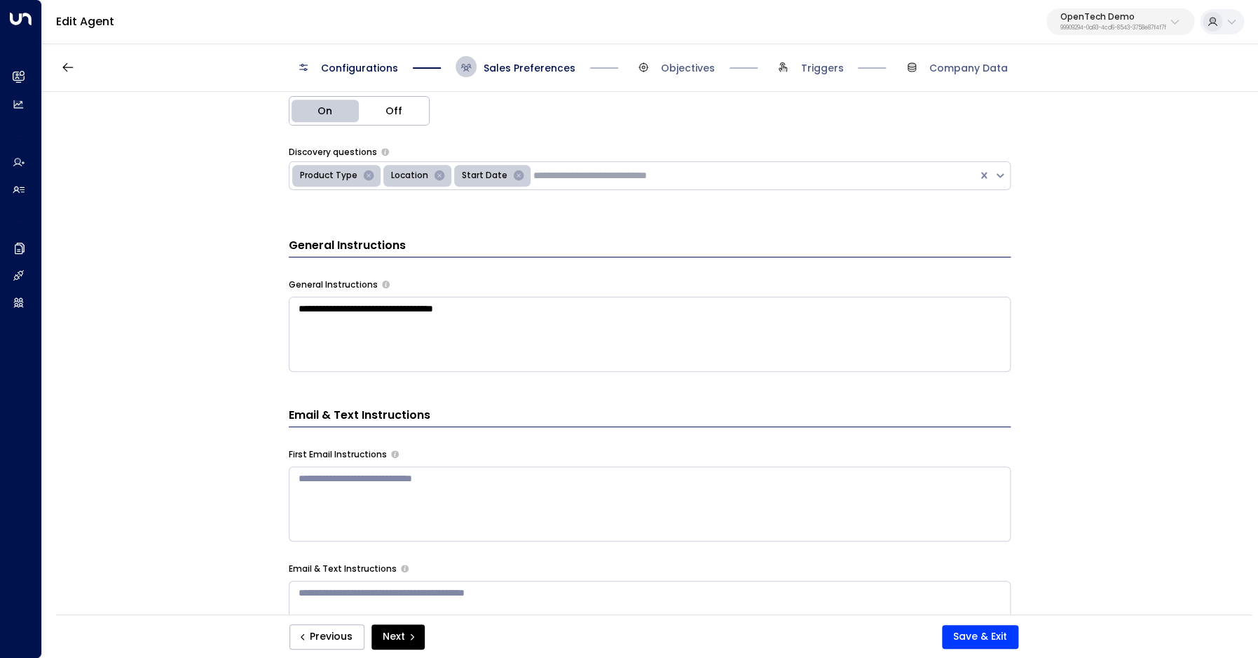
scroll to position [320, 0]
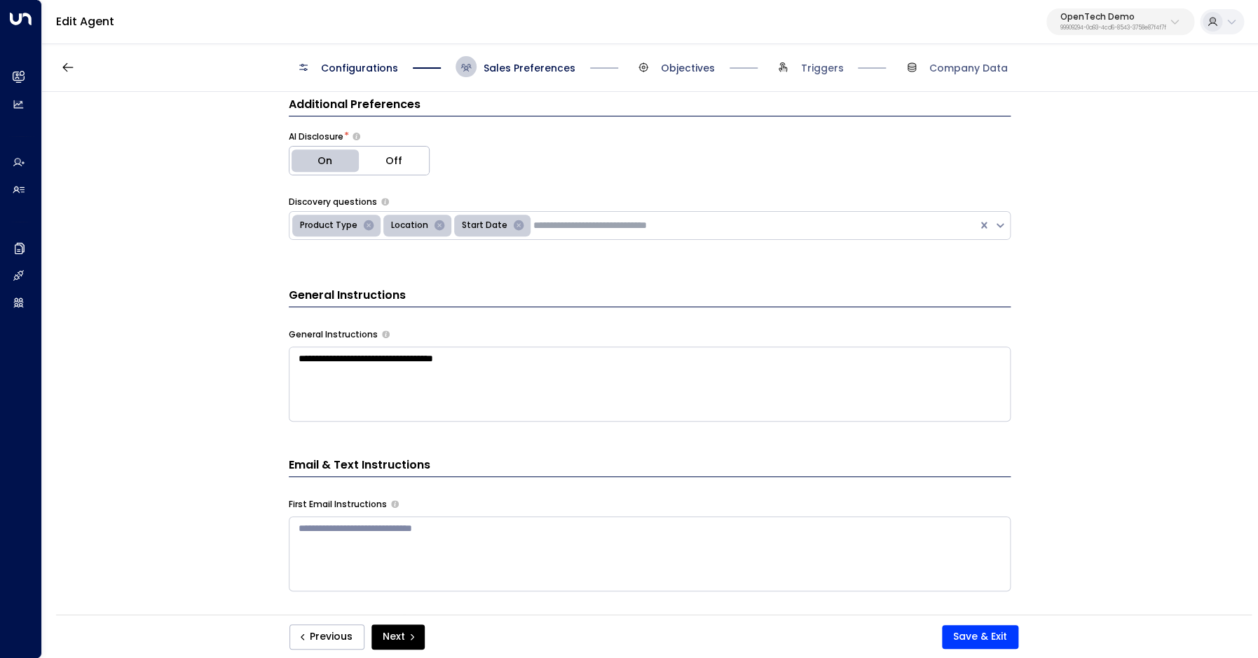
click at [664, 69] on span "Objectives" at bounding box center [688, 68] width 54 height 14
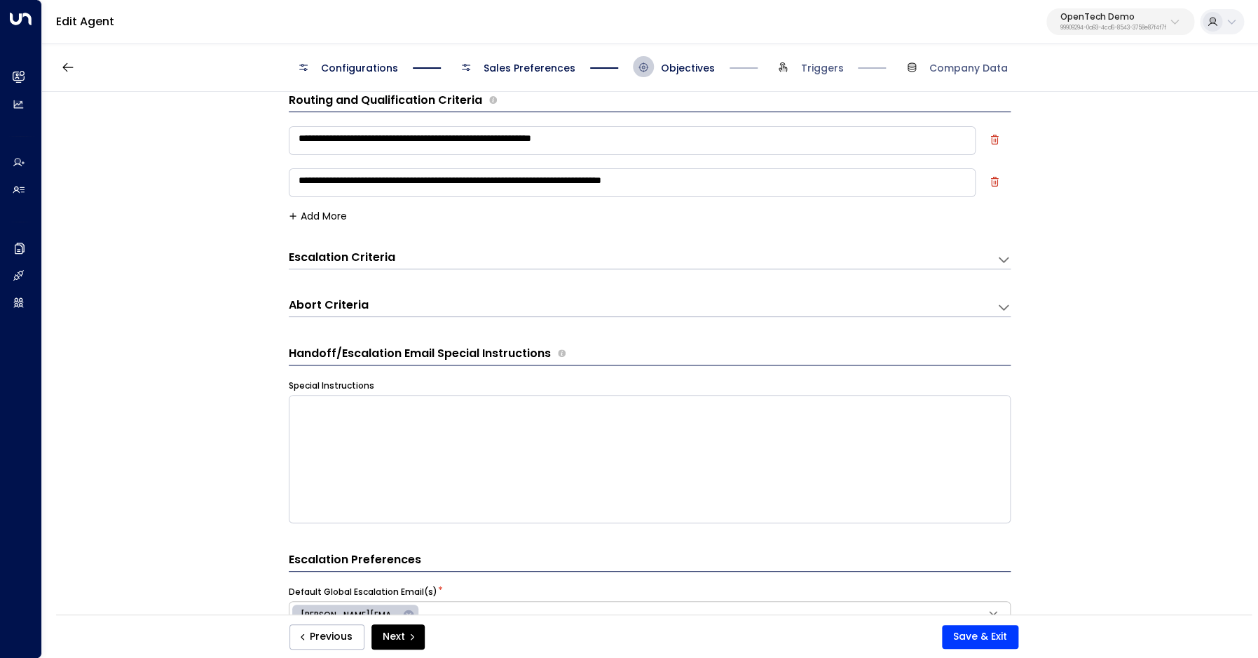
scroll to position [20, 0]
click at [1000, 260] on icon at bounding box center [1004, 260] width 14 height 14
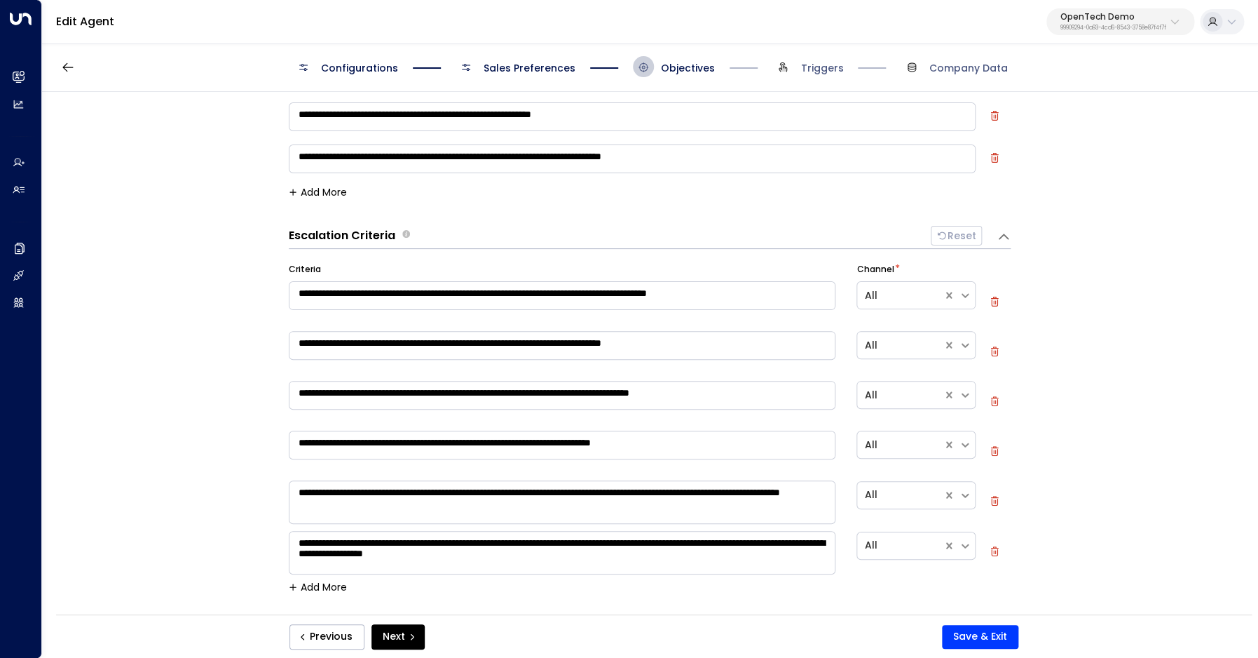
scroll to position [56, 0]
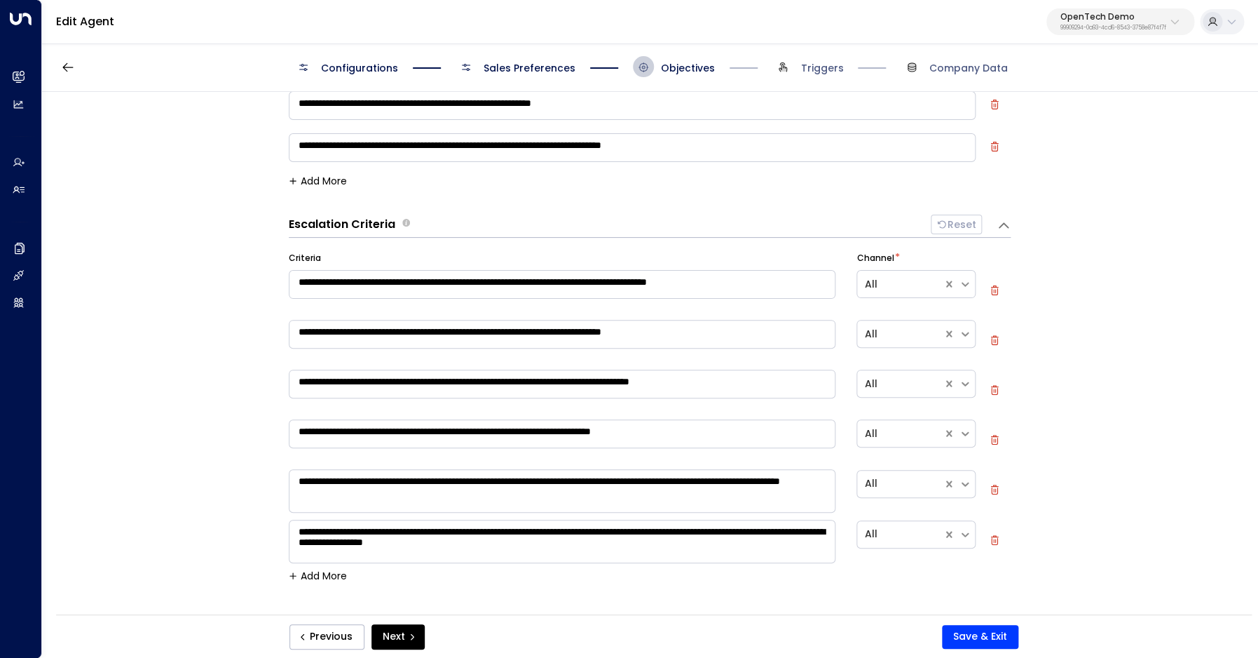
click at [996, 387] on icon "button" at bounding box center [995, 390] width 10 height 10
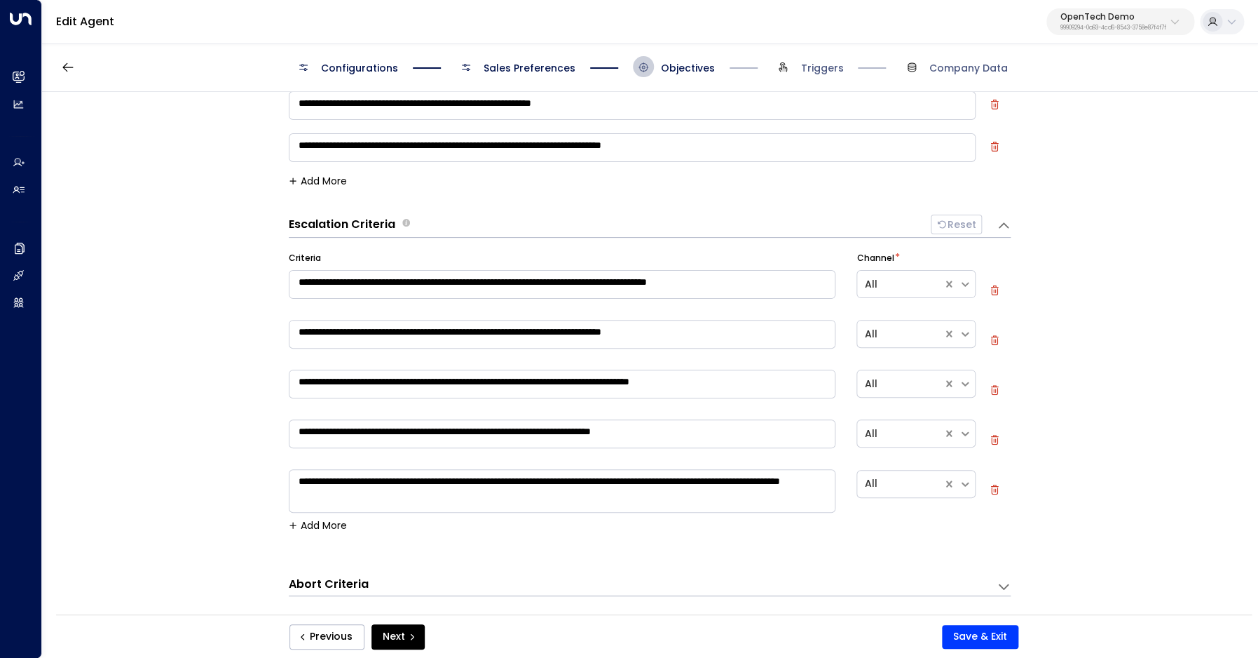
type textarea "**********"
click at [994, 338] on icon "button" at bounding box center [995, 340] width 10 height 10
type textarea "**********"
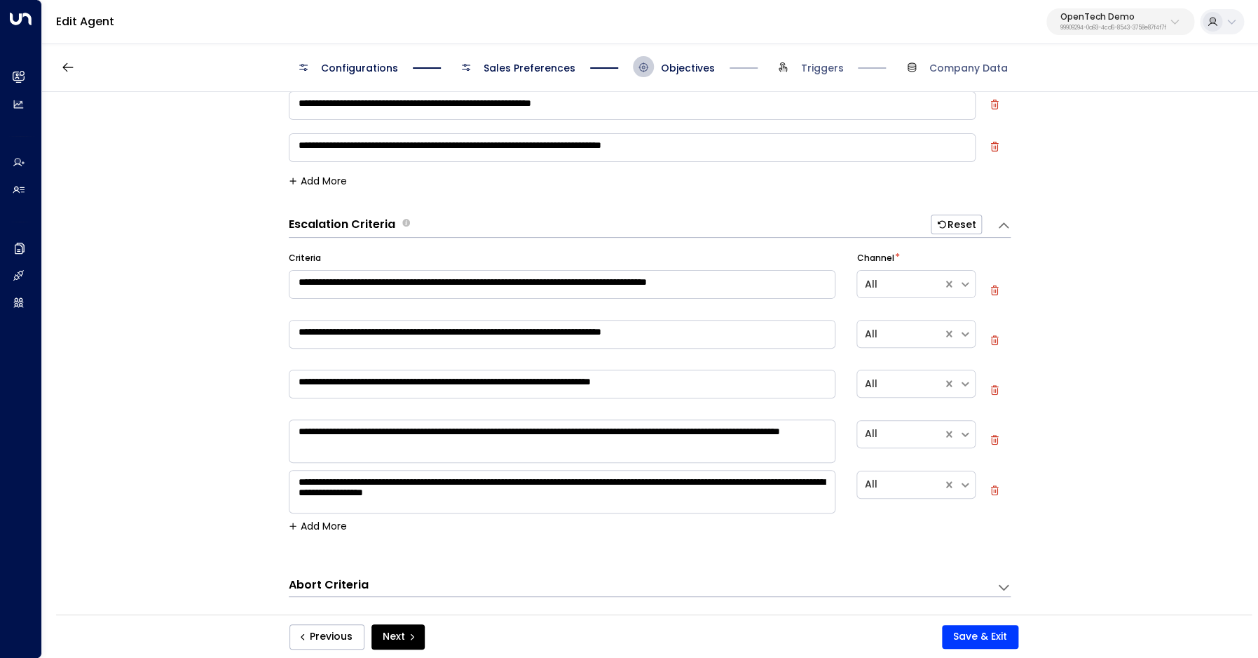
type textarea "**********"
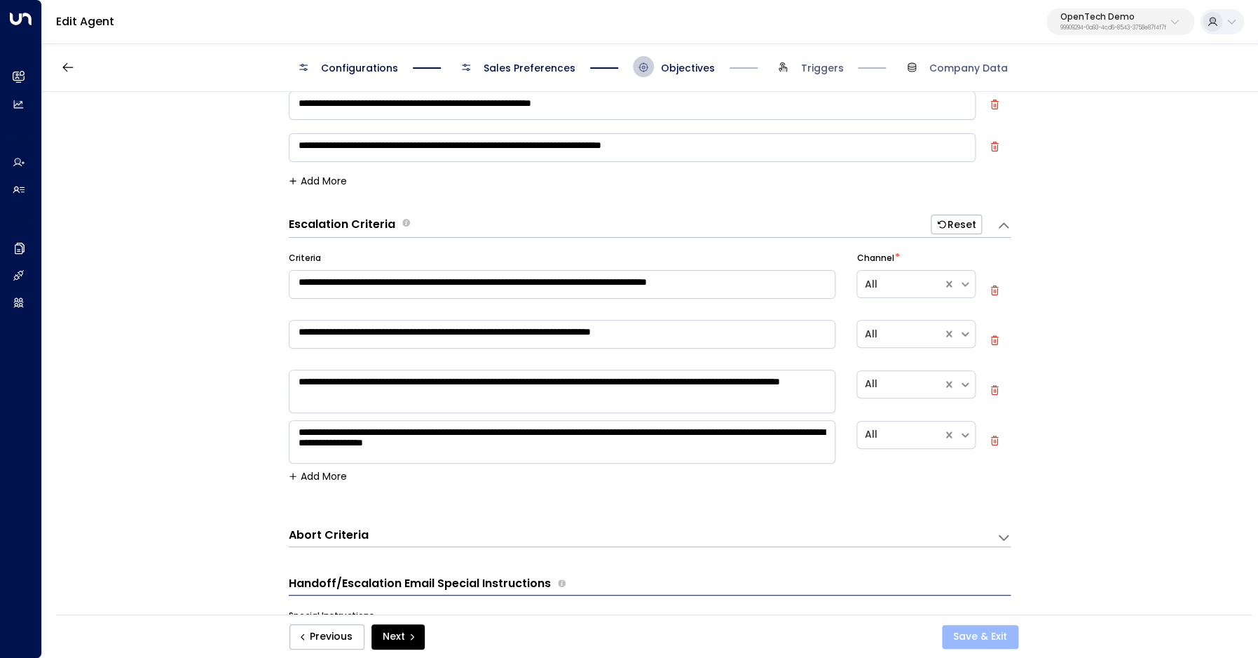
click at [993, 640] on button "Save & Exit" at bounding box center [980, 637] width 76 height 24
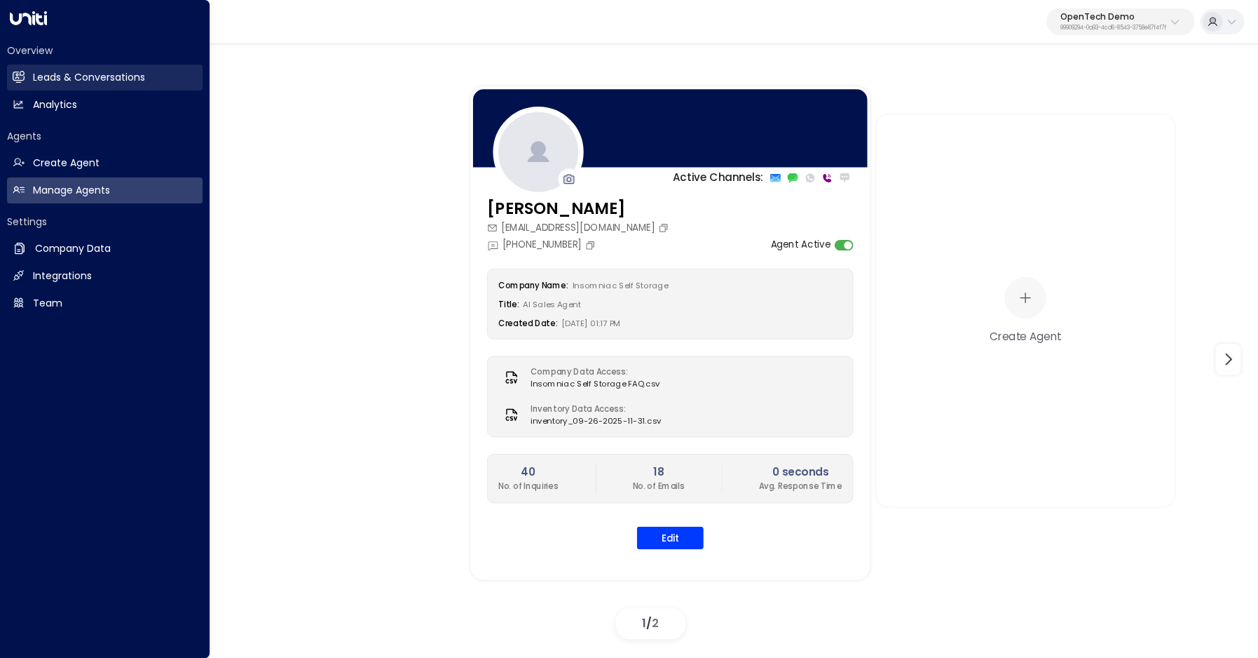
click at [29, 74] on link "Leads & Conversations Leads & Conversations" at bounding box center [105, 77] width 196 height 26
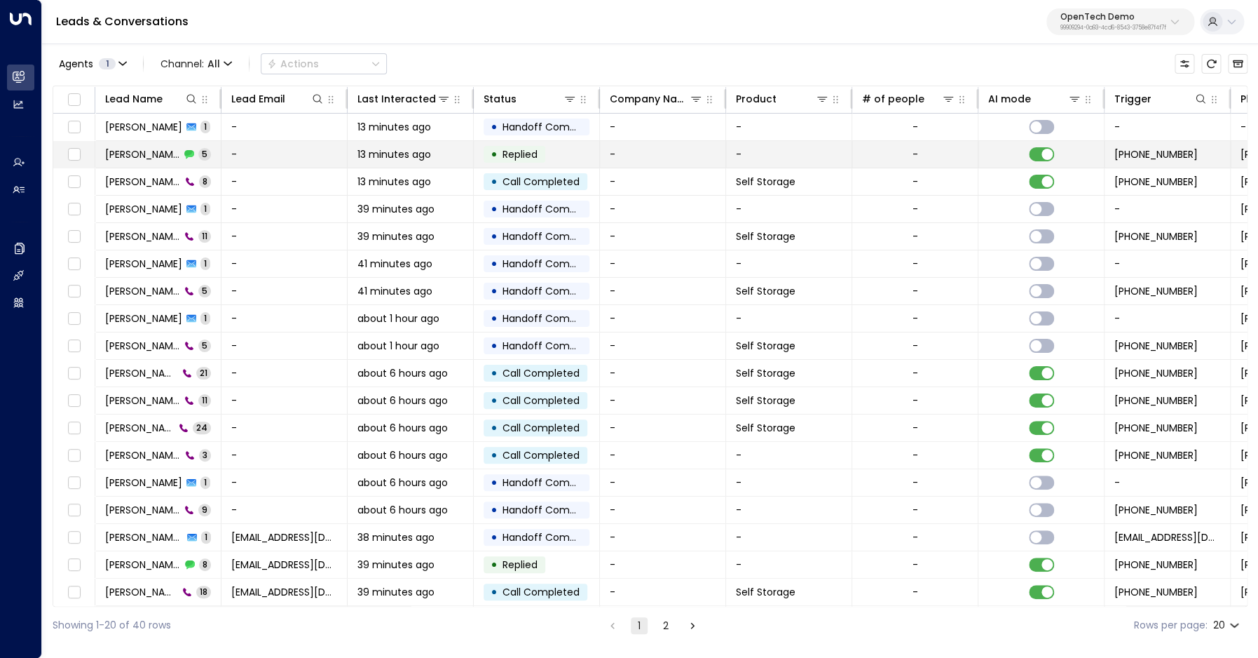
click at [140, 158] on span "[PERSON_NAME]" at bounding box center [142, 154] width 75 height 14
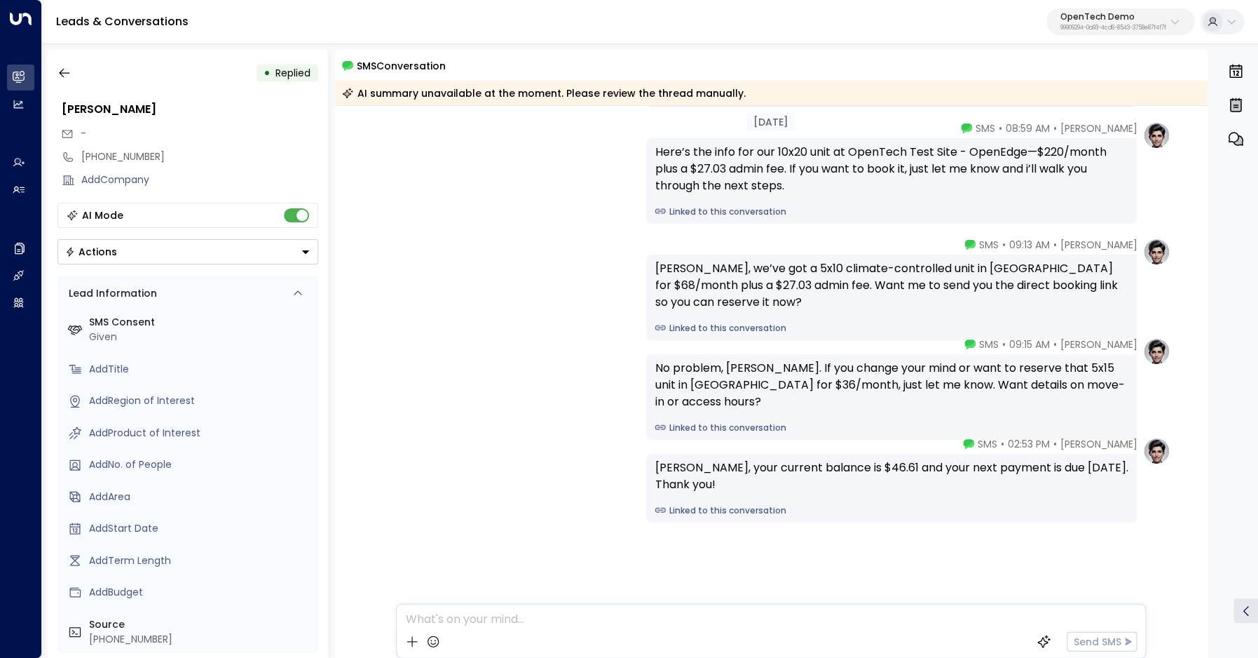
scroll to position [185, 0]
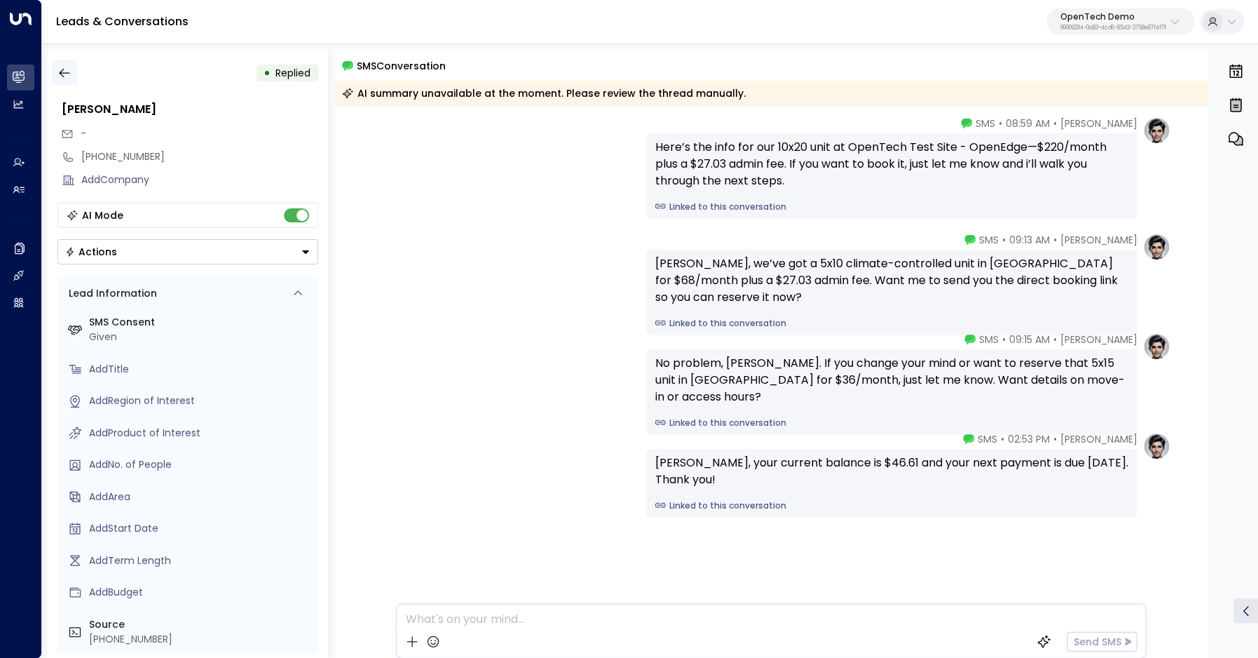
click at [58, 79] on icon "button" at bounding box center [64, 73] width 14 height 14
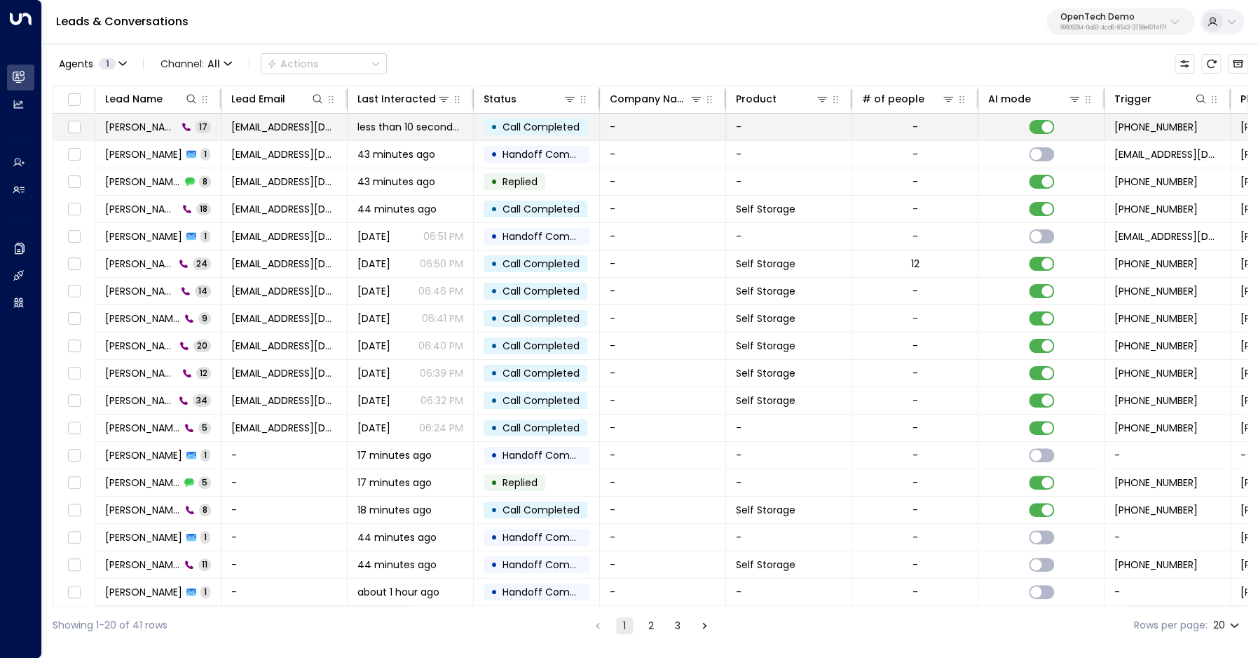
click at [136, 128] on span "[PERSON_NAME]" at bounding box center [141, 127] width 72 height 14
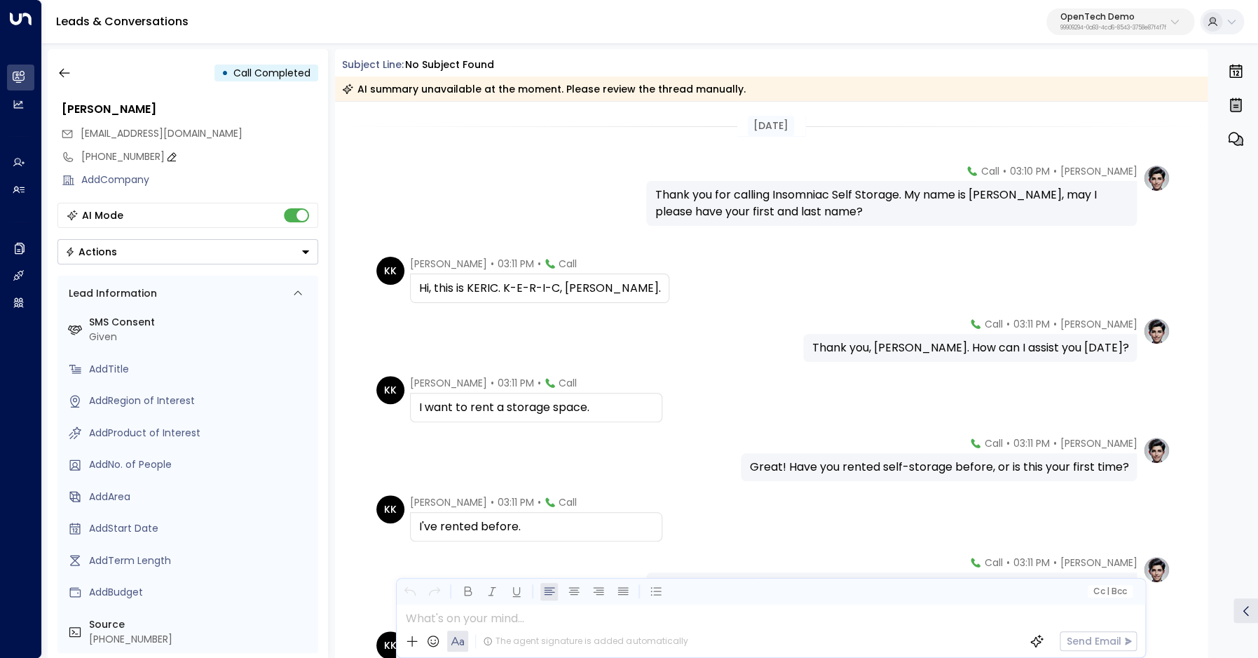
click at [115, 158] on div "[PHONE_NUMBER]" at bounding box center [199, 156] width 237 height 15
click at [115, 158] on input "**********" at bounding box center [197, 156] width 233 height 15
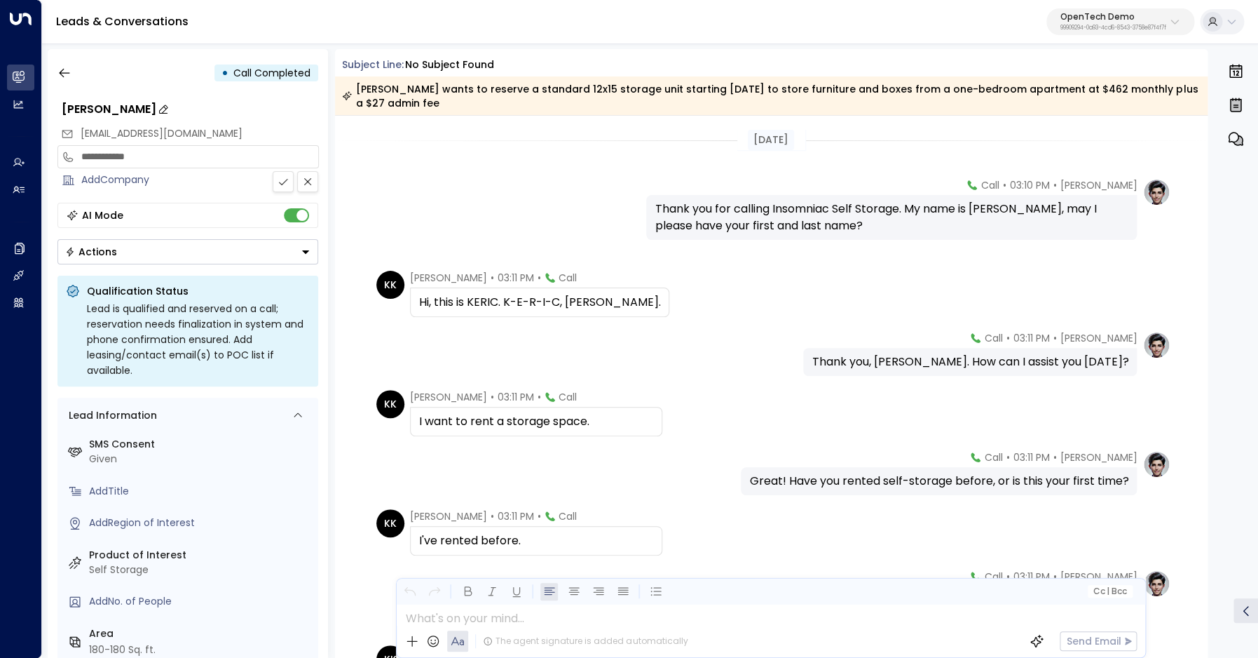
click at [90, 114] on div "[PERSON_NAME]" at bounding box center [190, 109] width 257 height 17
click at [82, 111] on input "**********" at bounding box center [188, 109] width 252 height 17
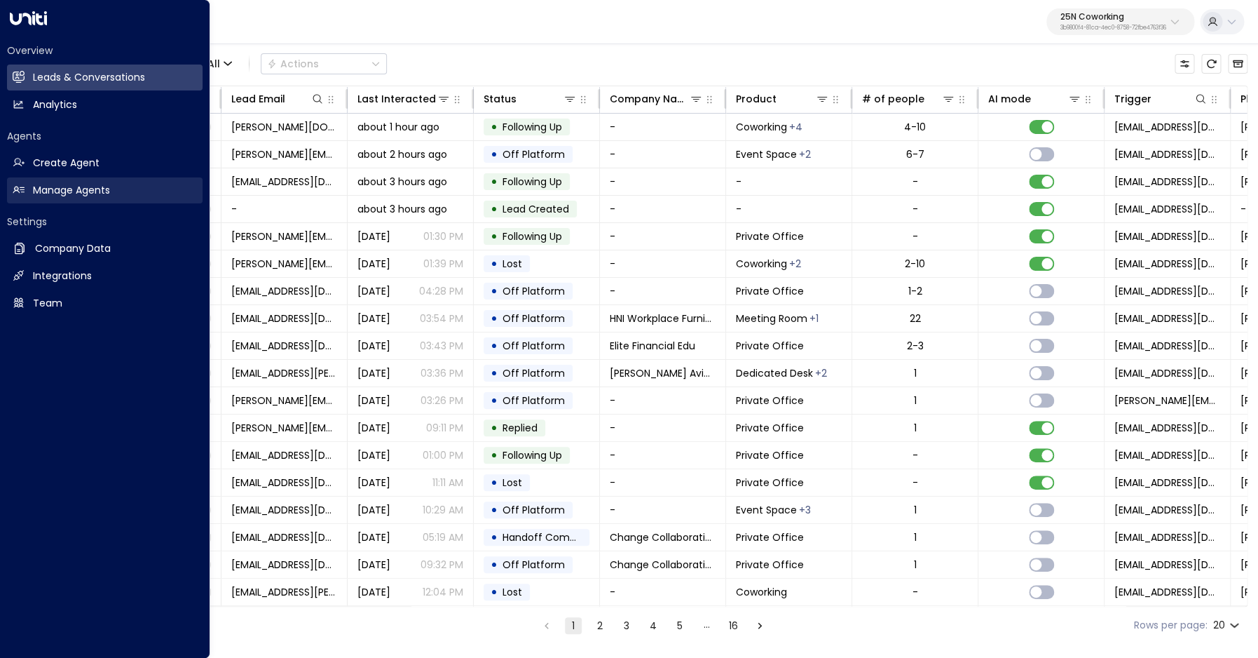
click at [34, 195] on h2 "Manage Agents" at bounding box center [71, 190] width 77 height 15
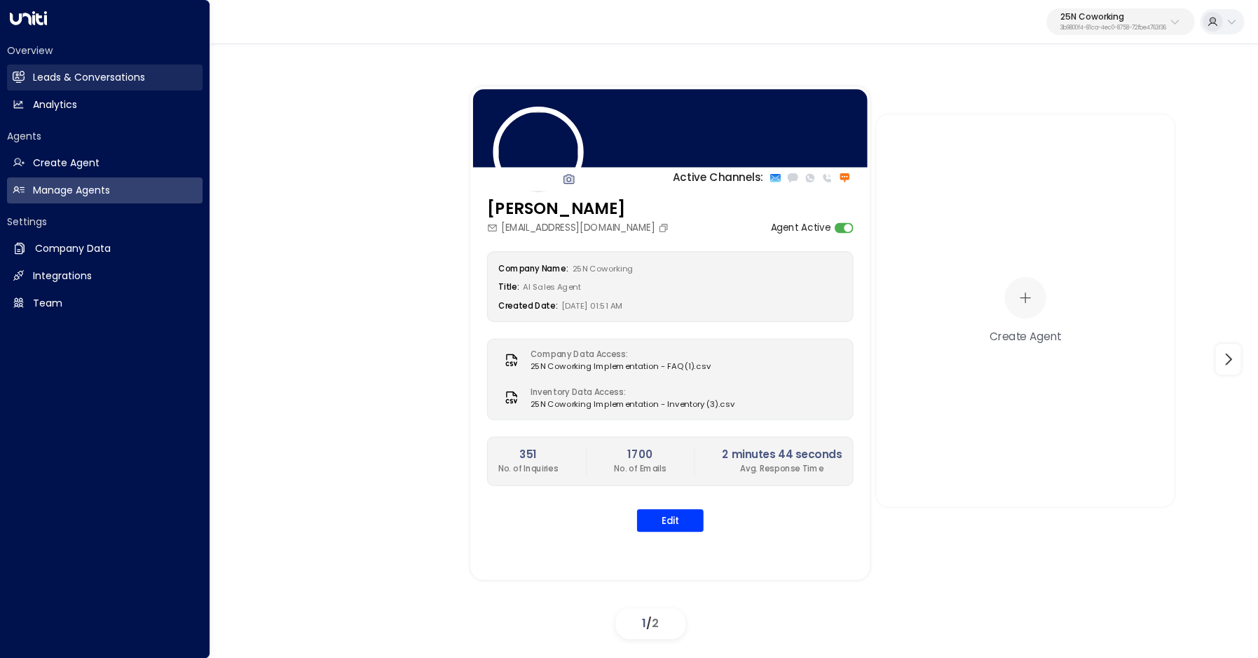
click at [56, 79] on h2 "Leads & Conversations" at bounding box center [89, 77] width 112 height 15
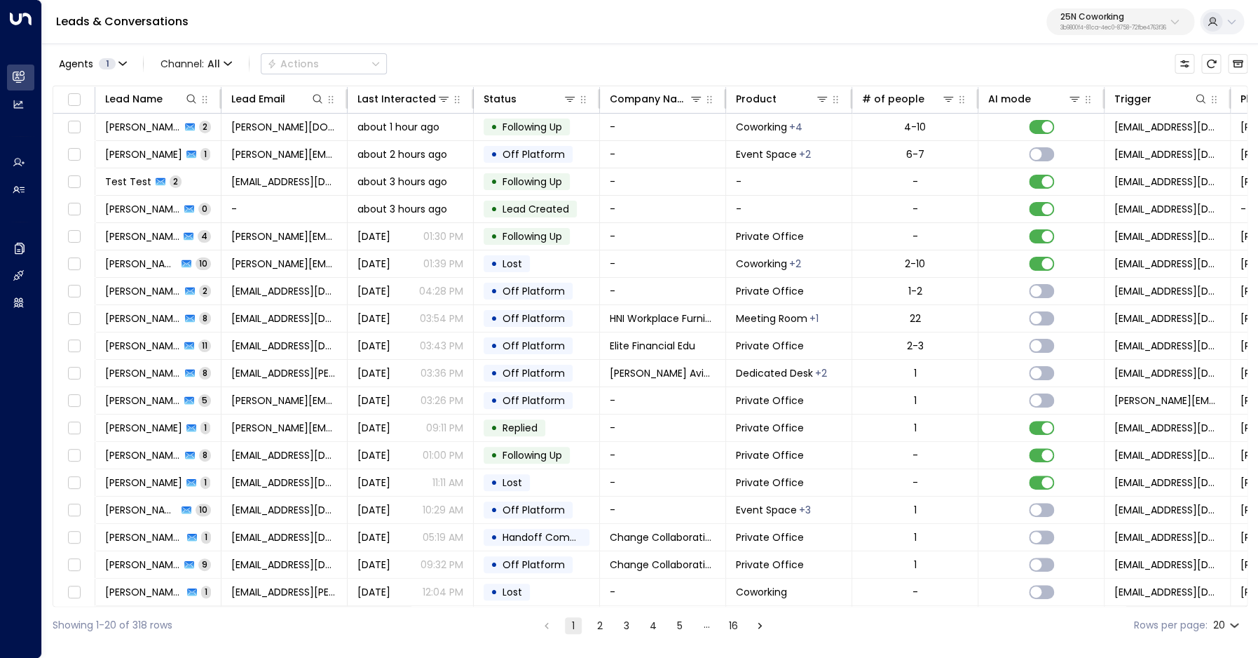
click at [1094, 18] on p "25N Coworking" at bounding box center [1114, 17] width 106 height 8
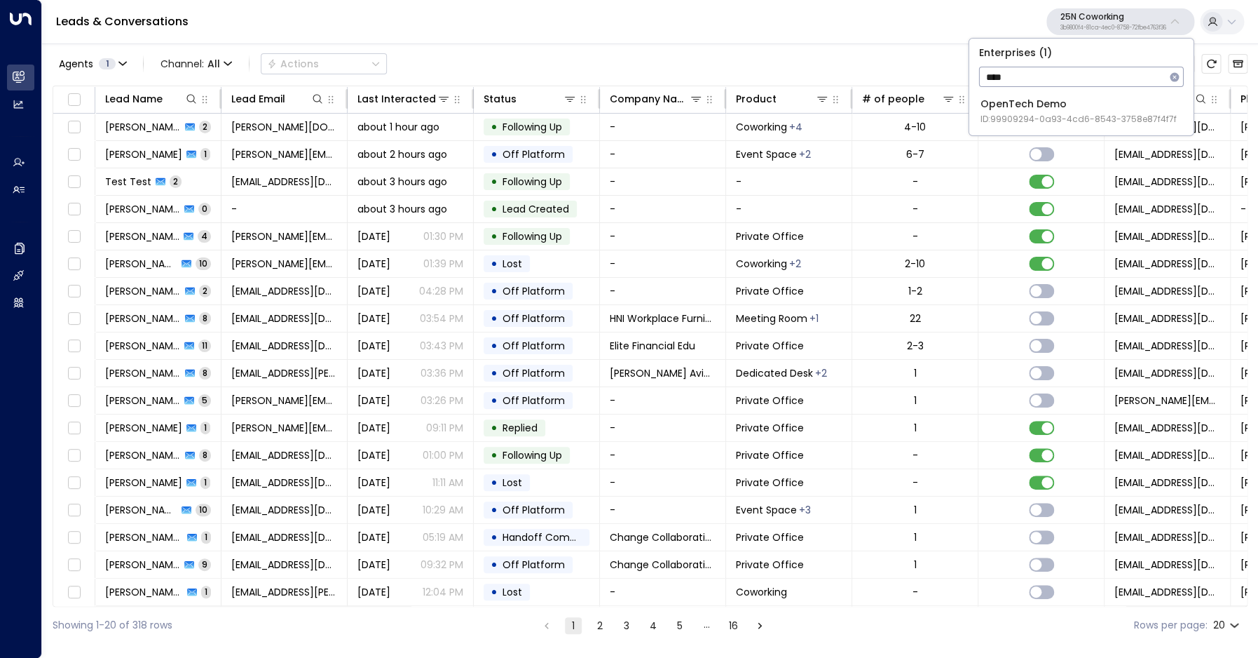
type input "****"
click at [1085, 100] on div "OpenTech Demo ID: 99909294-0a93-4cd6-8543-3758e87f4f7f" at bounding box center [1079, 111] width 196 height 29
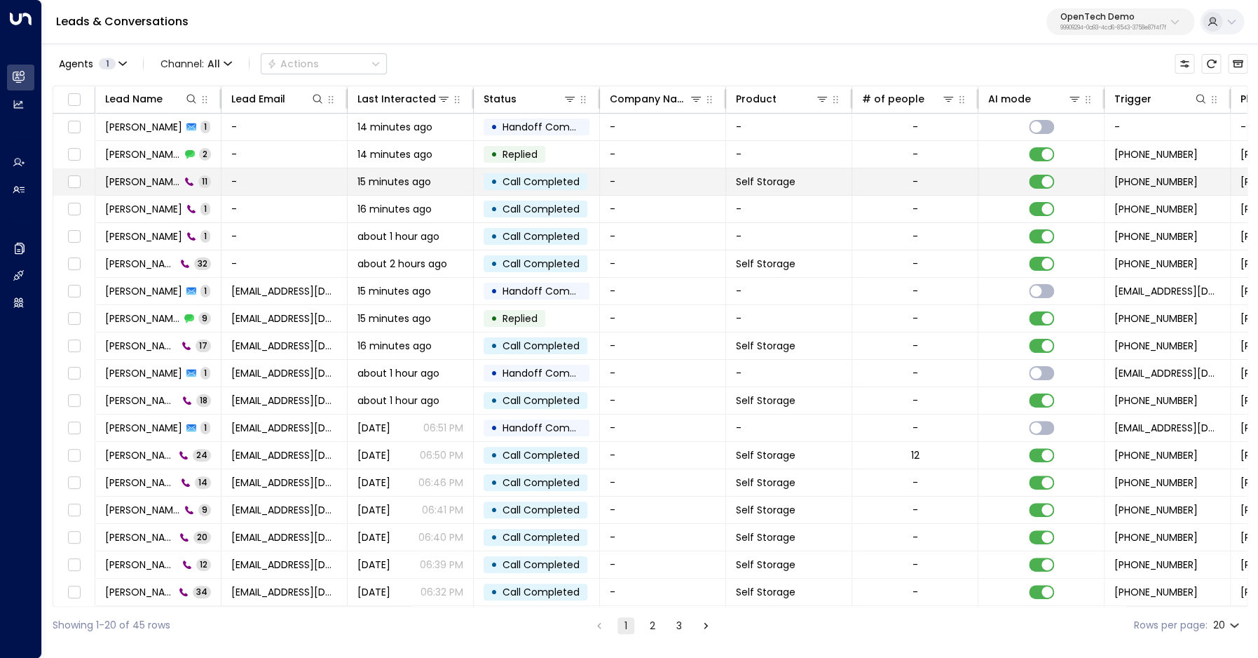
click at [135, 179] on span "[PERSON_NAME]" at bounding box center [142, 182] width 75 height 14
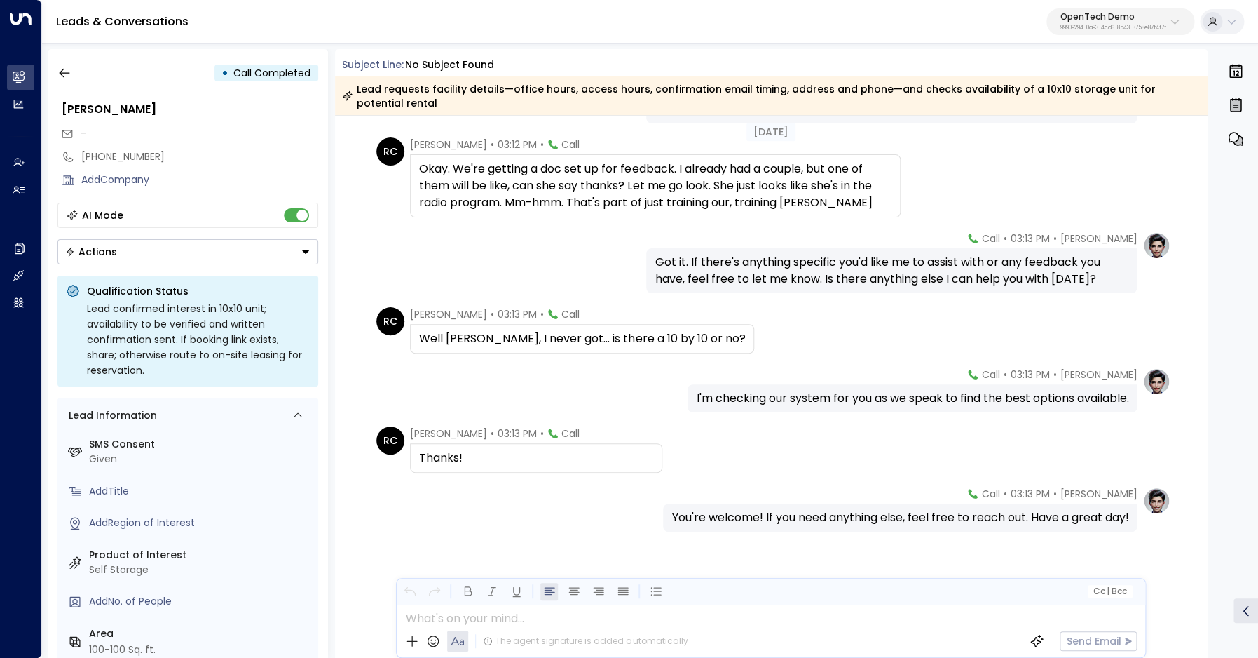
scroll to position [422, 0]
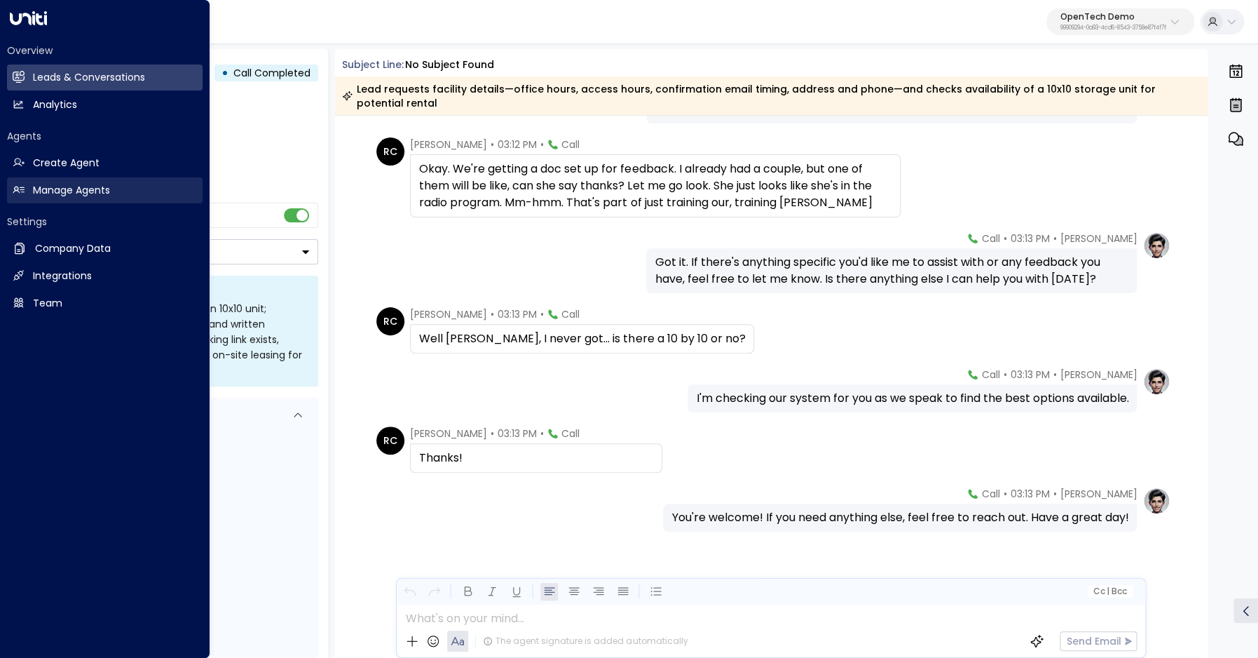
click at [34, 191] on h2 "Manage Agents" at bounding box center [71, 190] width 77 height 15
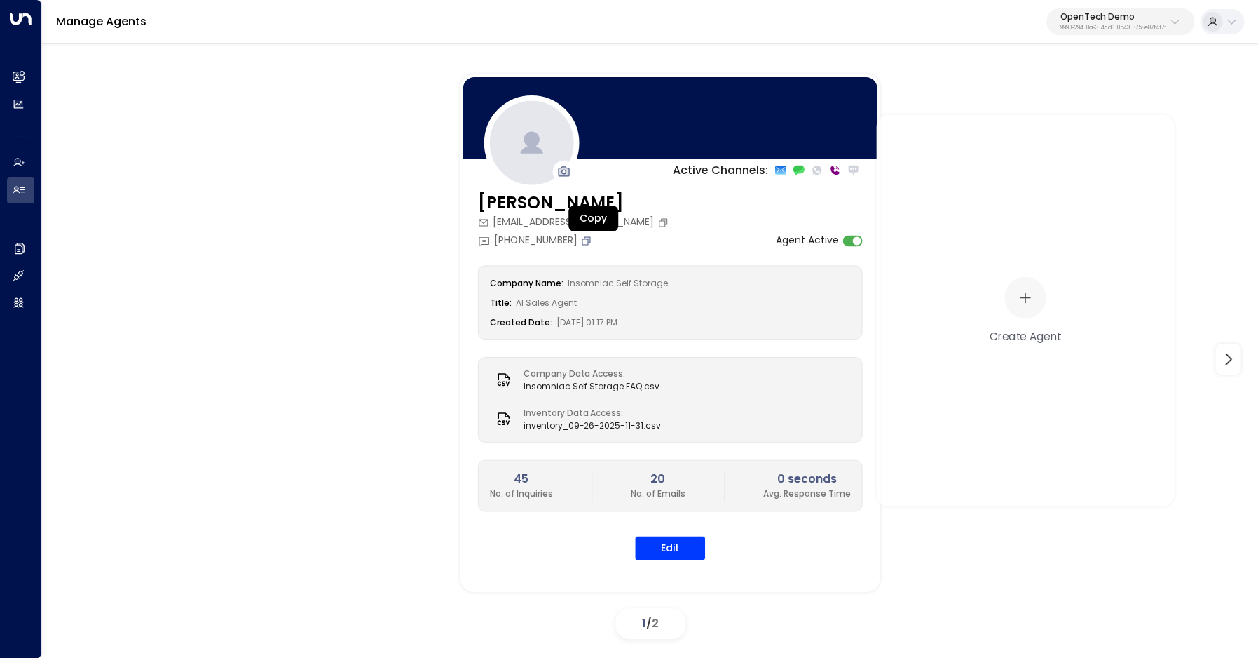
click at [590, 237] on icon "Copy" at bounding box center [588, 239] width 6 height 6
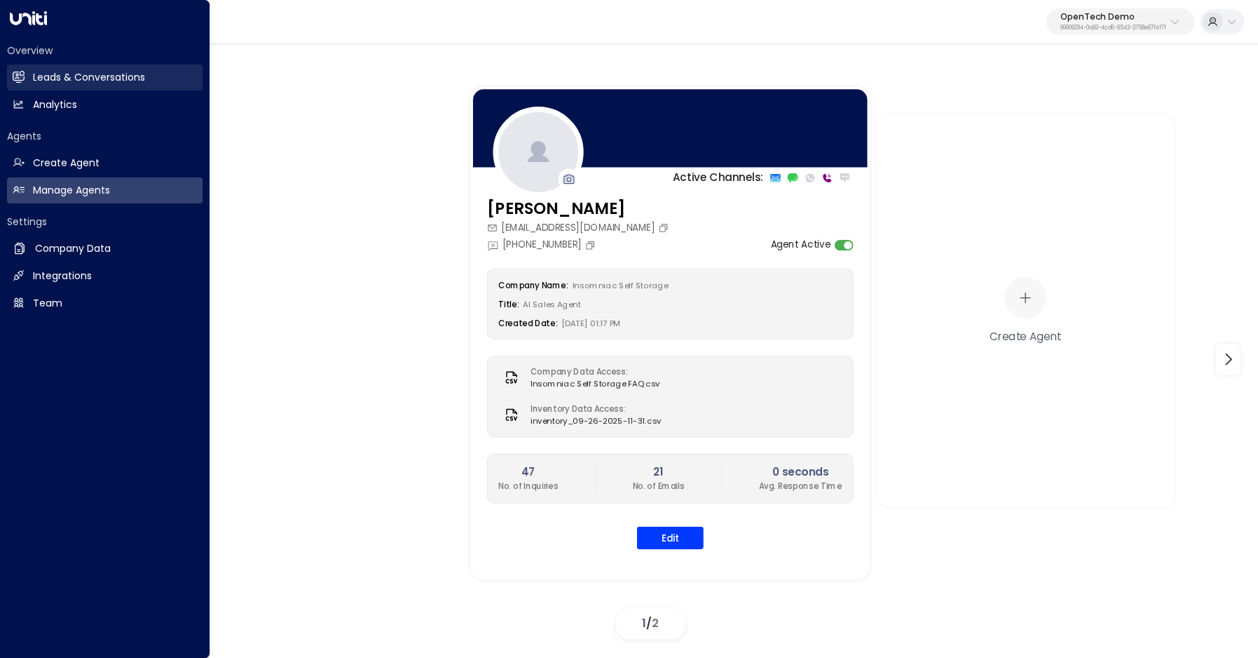
click at [28, 75] on link "Leads & Conversations Leads & Conversations" at bounding box center [105, 77] width 196 height 26
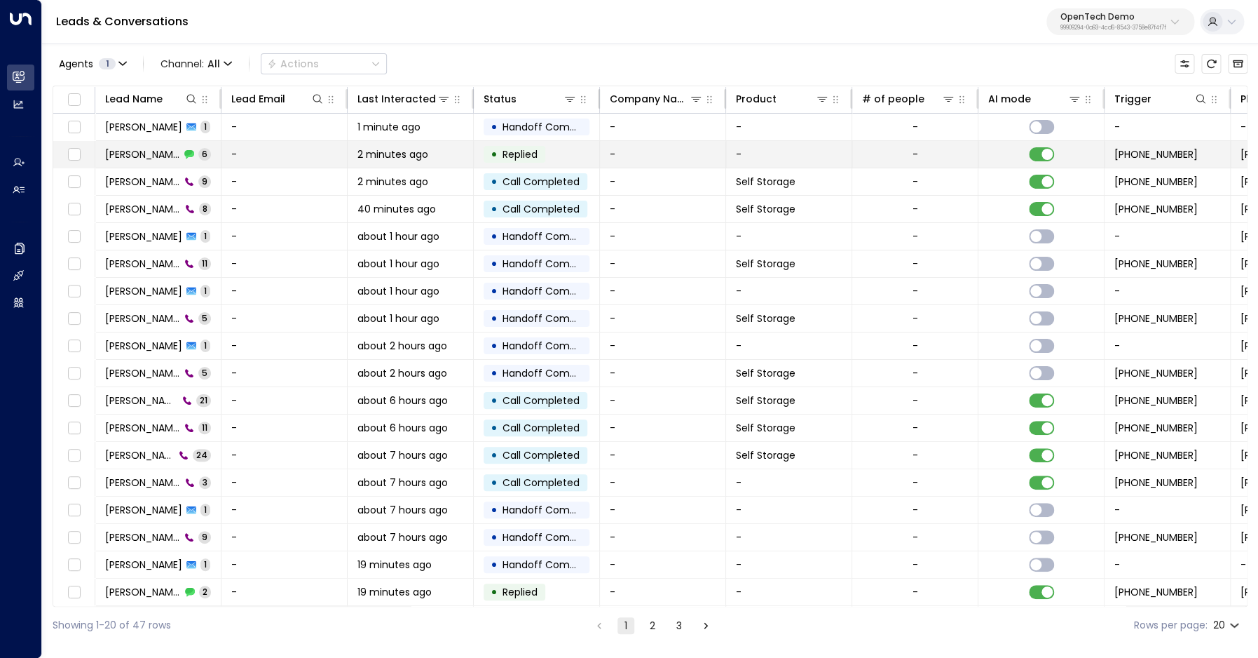
click at [123, 151] on span "[PERSON_NAME]" at bounding box center [142, 154] width 75 height 14
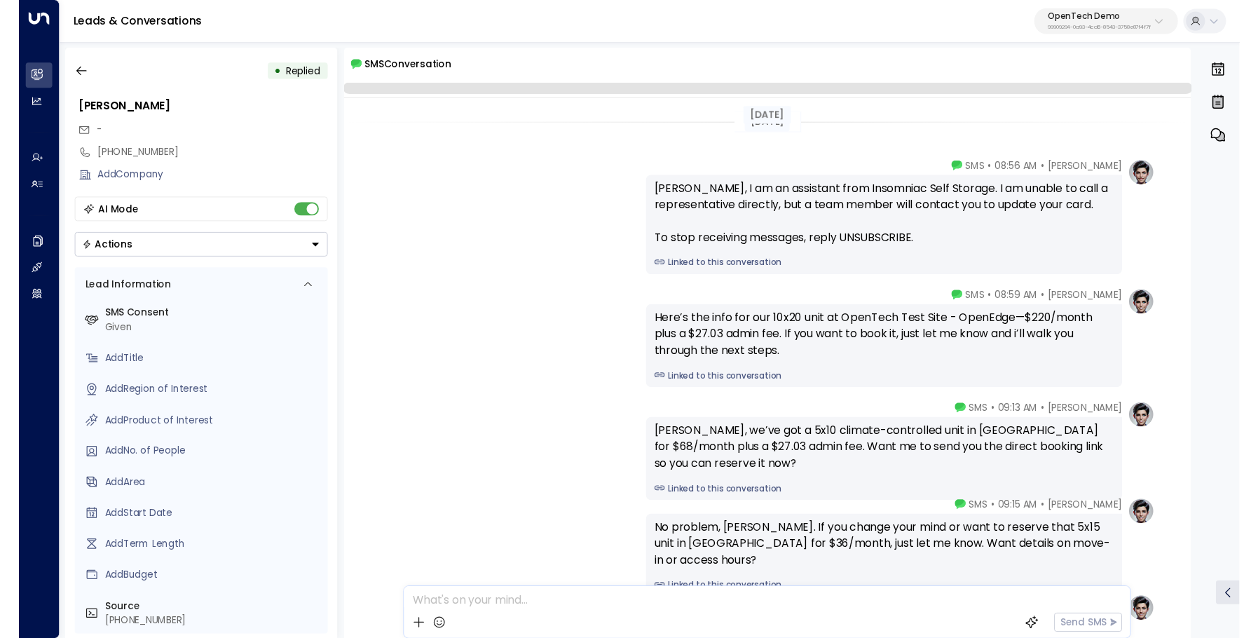
scroll to position [280, 0]
